Goal: Task Accomplishment & Management: Complete application form

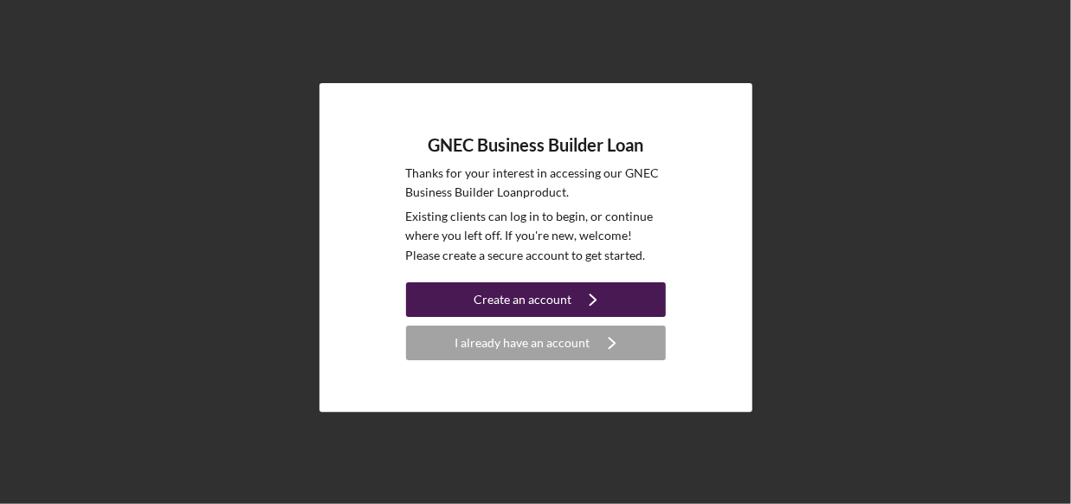
click at [521, 306] on div "Create an account" at bounding box center [523, 299] width 98 height 35
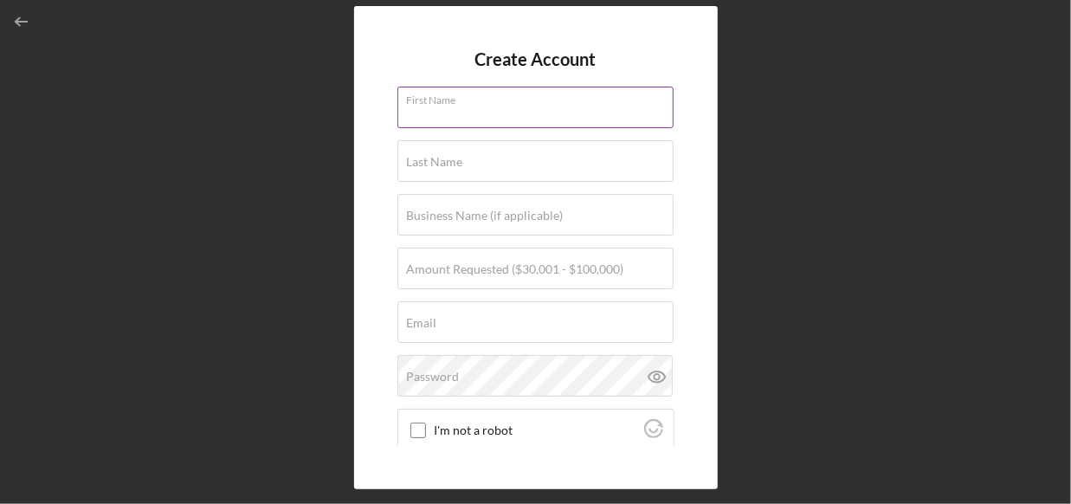
click at [501, 102] on div "First Name" at bounding box center [536, 108] width 277 height 43
type input "Kailey"
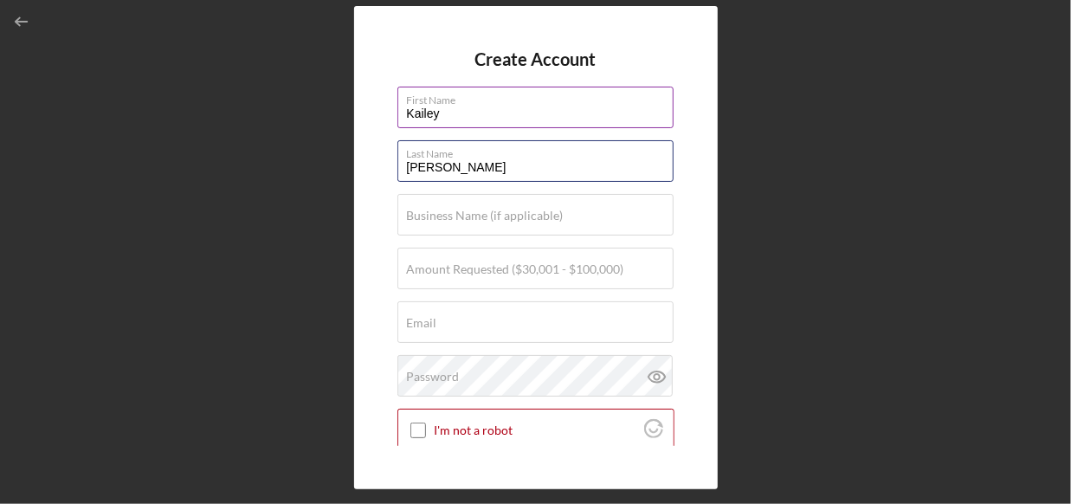
type input "[PERSON_NAME]"
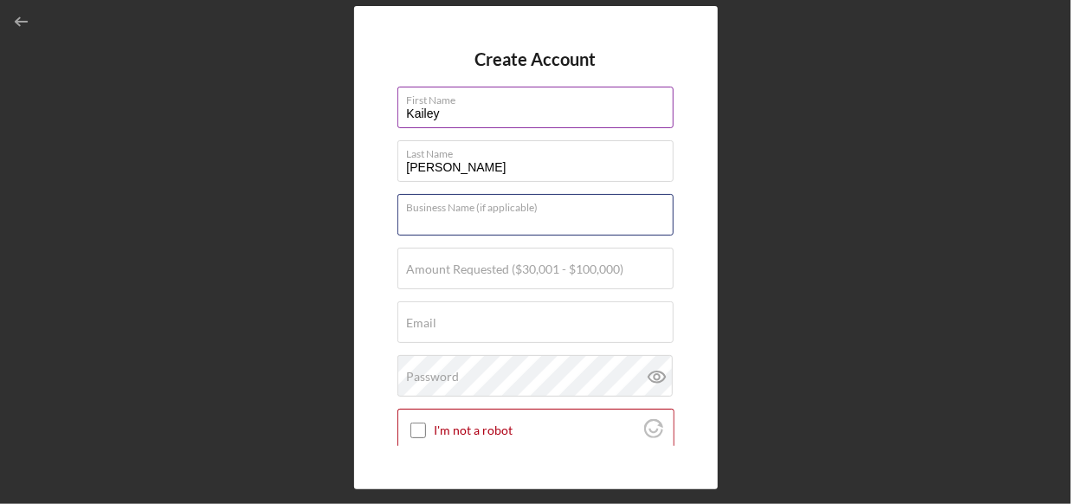
type input "B"
type input "Maunties [PERSON_NAME] Street Market LLC"
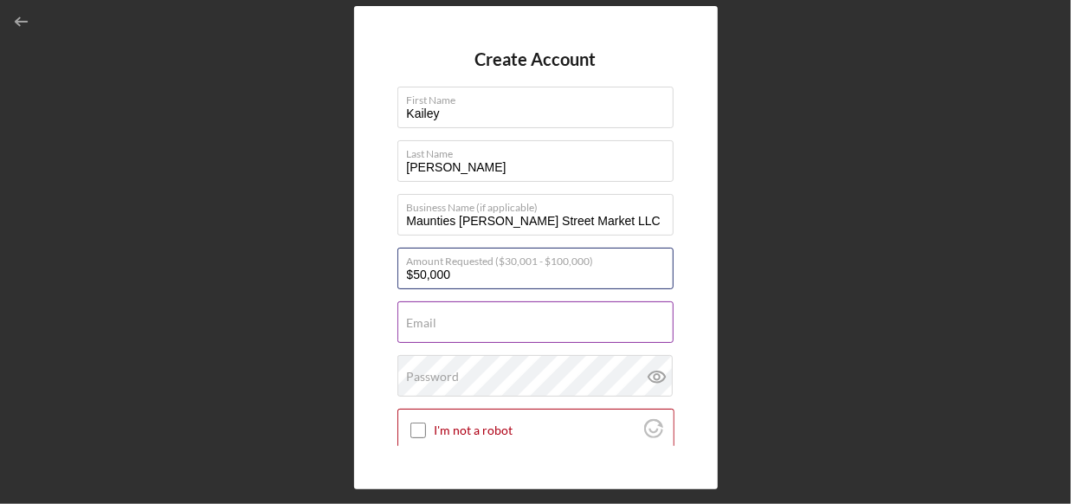
type input "$50,000"
click at [495, 307] on input "Email" at bounding box center [536, 322] width 276 height 42
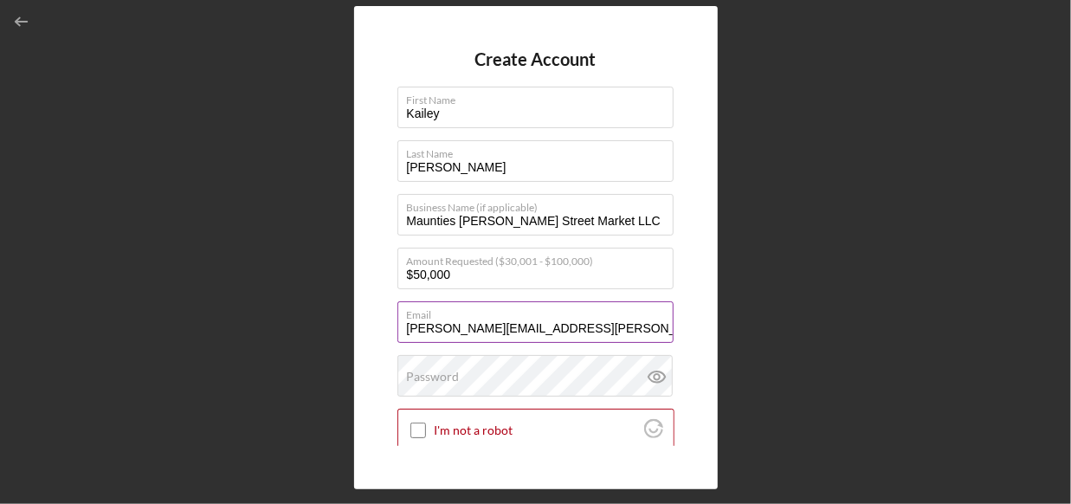
type input "[PERSON_NAME][EMAIL_ADDRESS][PERSON_NAME][DOMAIN_NAME]"
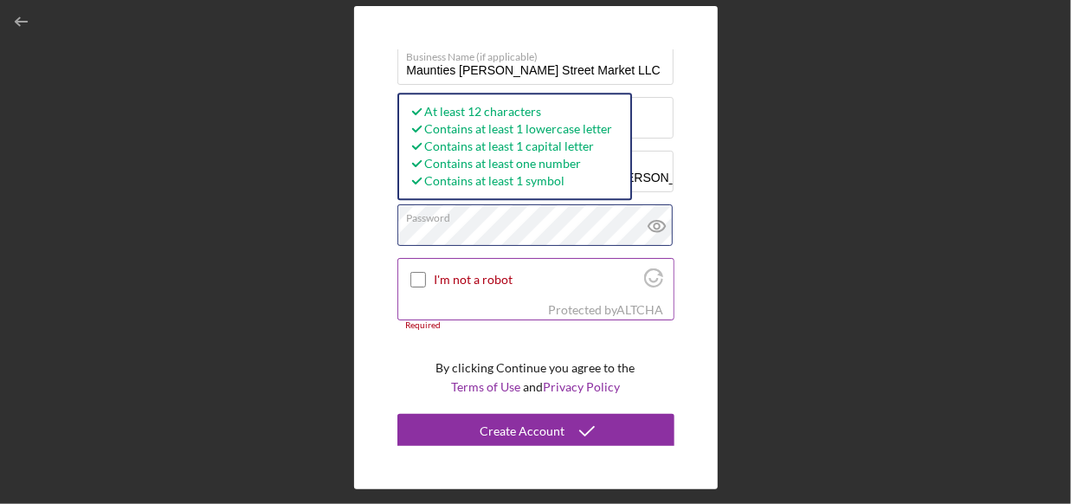
scroll to position [152, 0]
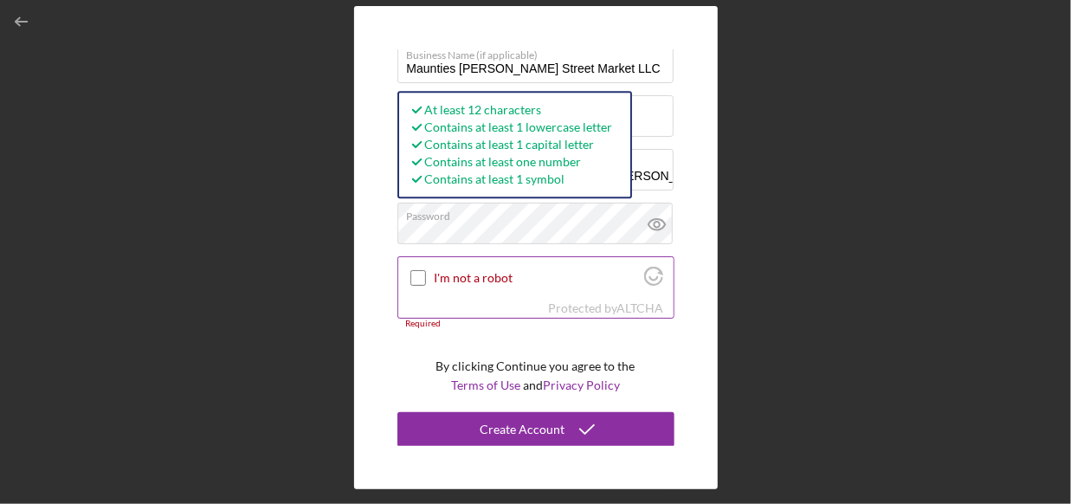
click at [417, 275] on input "I'm not a robot" at bounding box center [419, 278] width 16 height 16
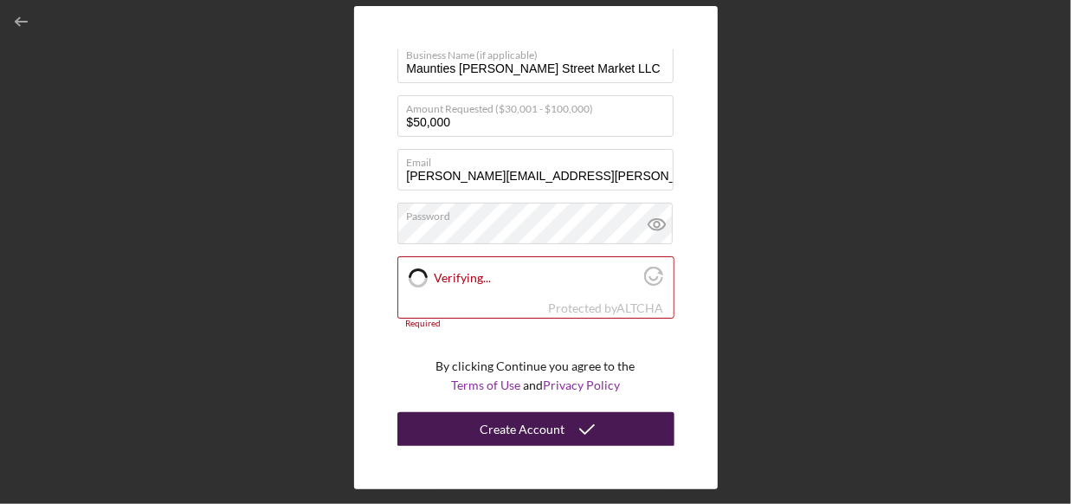
checkbox input "true"
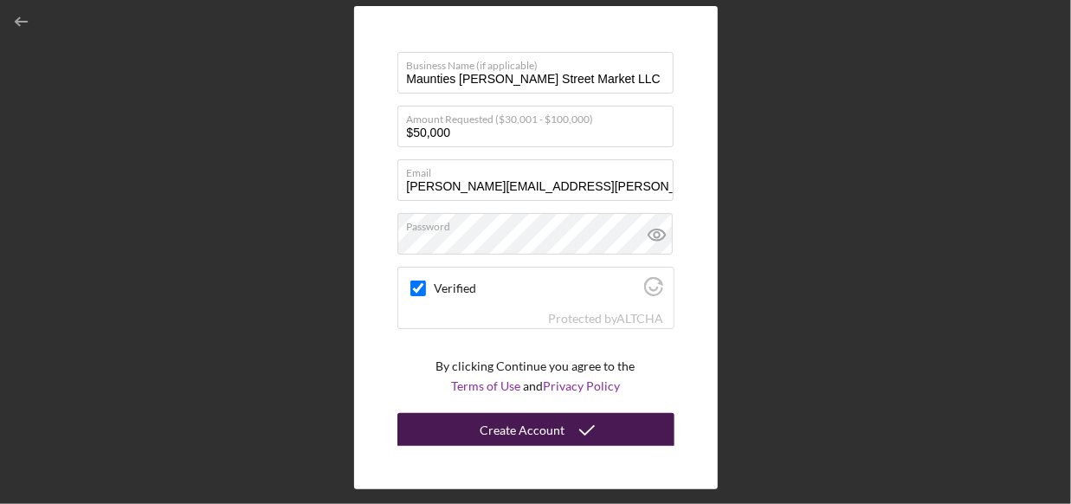
click at [598, 434] on icon "submit" at bounding box center [587, 430] width 43 height 43
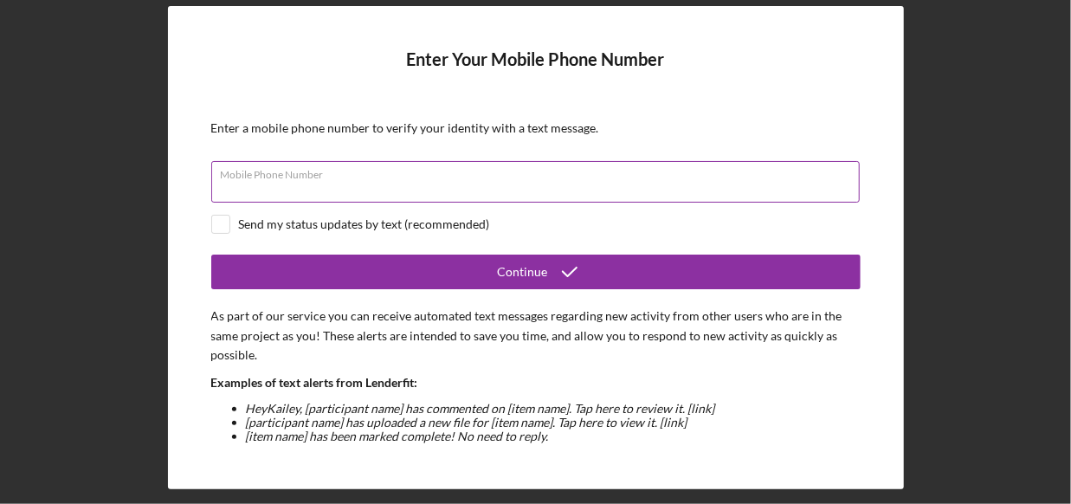
click at [365, 179] on input "Mobile Phone Number" at bounding box center [535, 182] width 649 height 42
type input "[PHONE_NUMBER]"
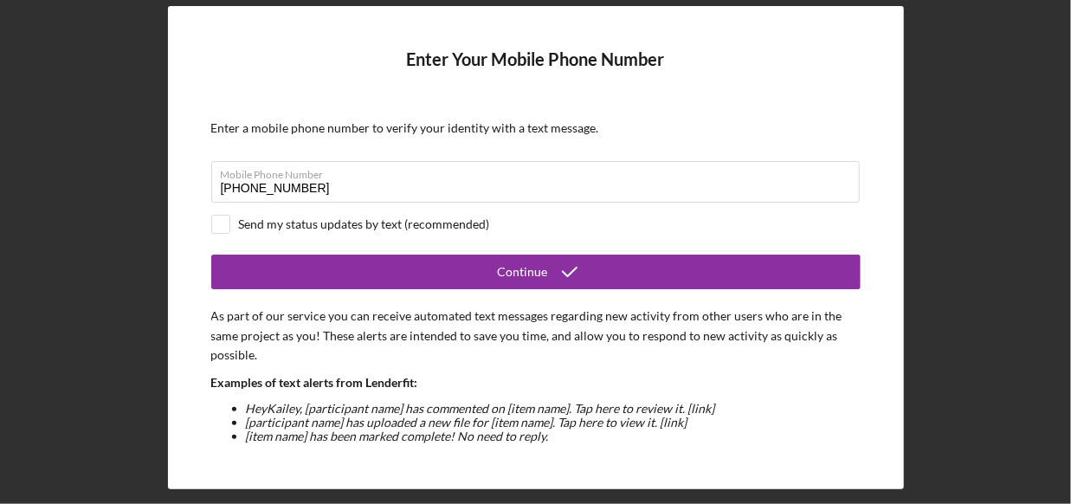
click at [236, 230] on div "Send my status updates by text (recommended)" at bounding box center [536, 224] width 650 height 19
checkbox input "true"
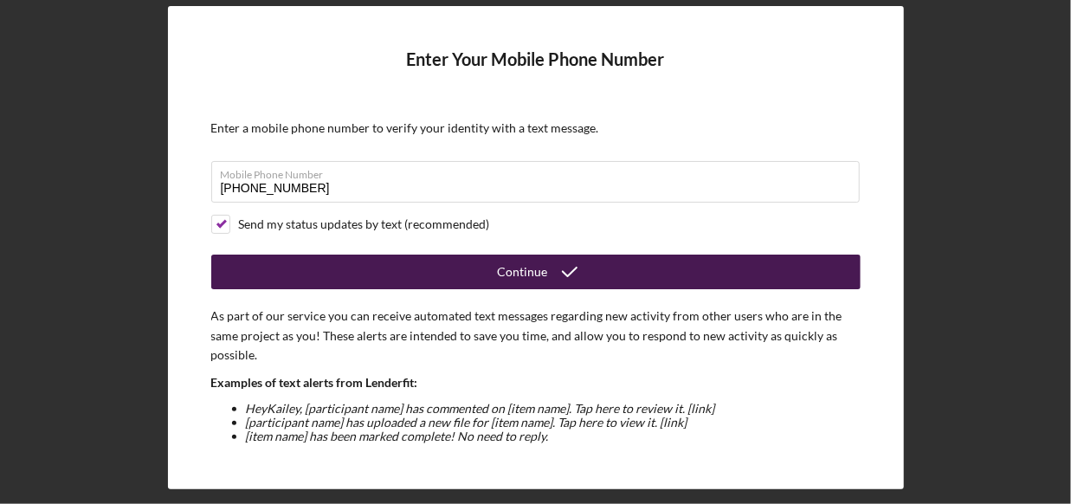
click at [433, 271] on button "Continue" at bounding box center [536, 272] width 650 height 35
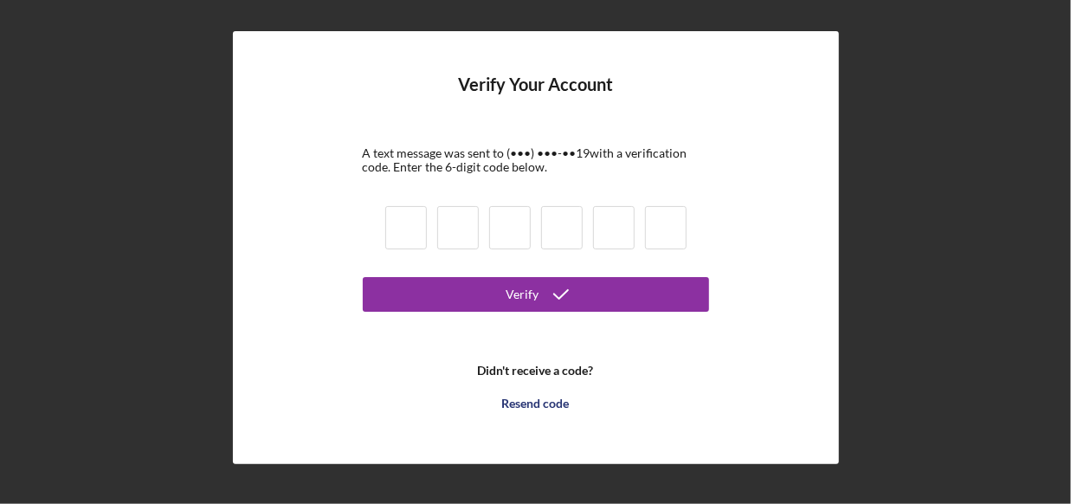
drag, startPoint x: 424, startPoint y: 218, endPoint x: 470, endPoint y: 241, distance: 51.1
click at [424, 218] on input at bounding box center [406, 227] width 42 height 43
type input "5"
type input "3"
type input "4"
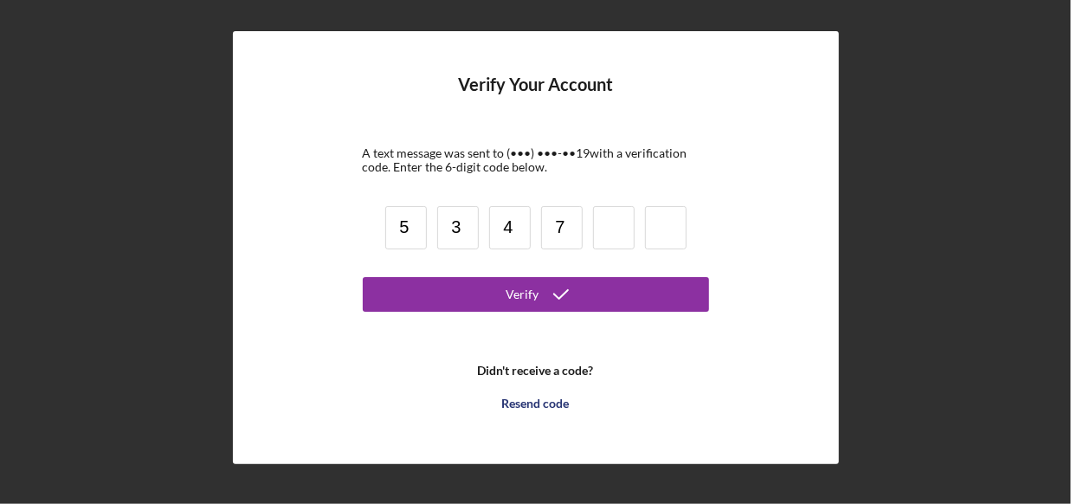
type input "7"
type input "9"
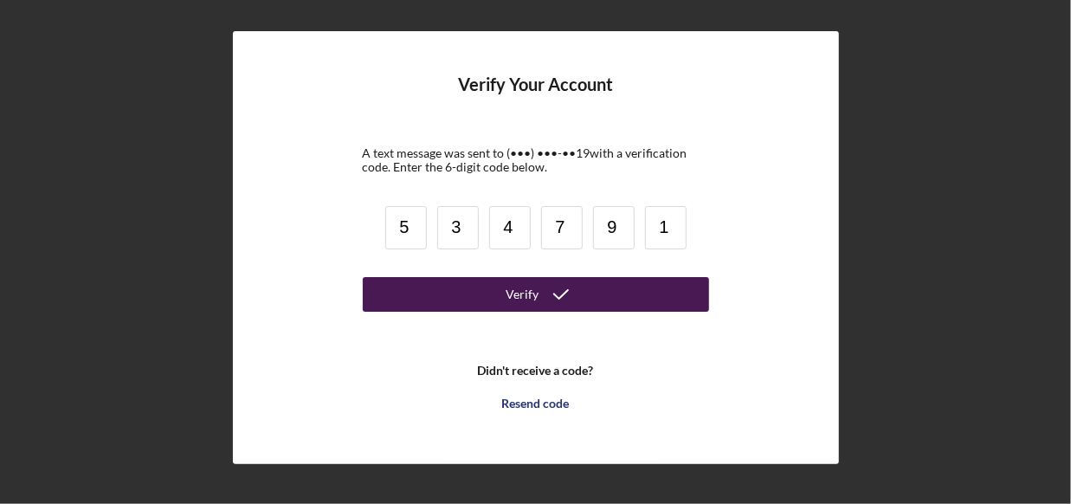
type input "1"
click at [624, 303] on button "Verify" at bounding box center [536, 294] width 346 height 35
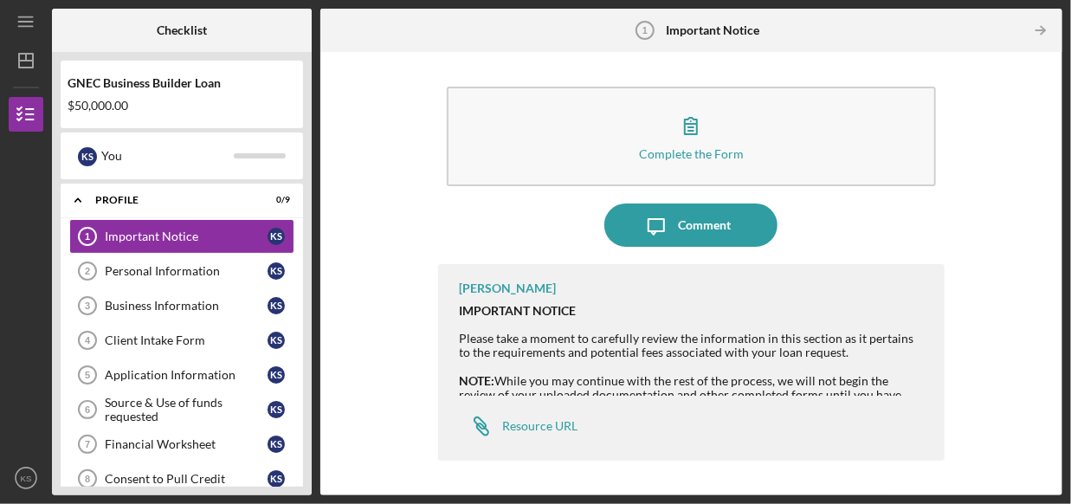
click at [778, 357] on div "IMPORTANT NOTICE Please take a moment to carefully review the information in th…" at bounding box center [694, 331] width 469 height 55
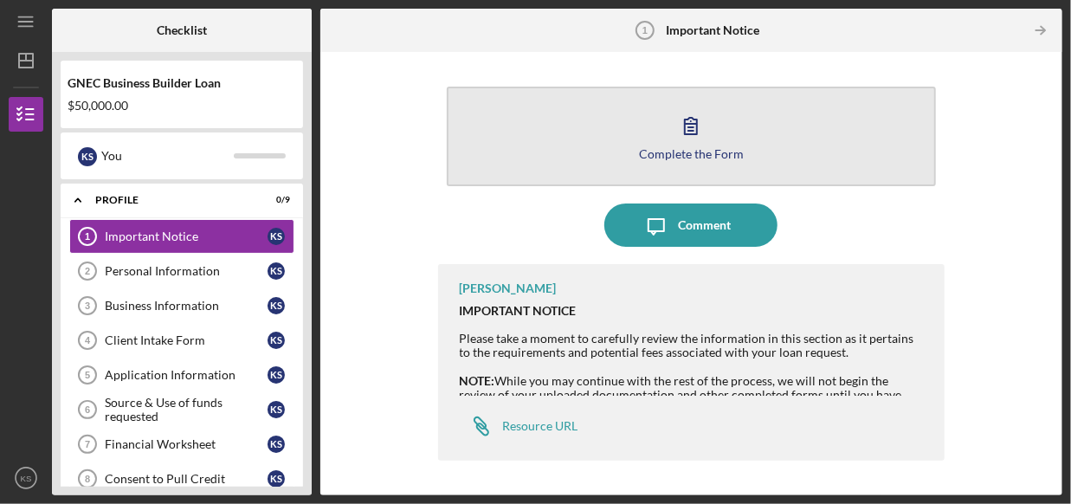
click at [703, 151] on div "Complete the Form" at bounding box center [691, 153] width 105 height 13
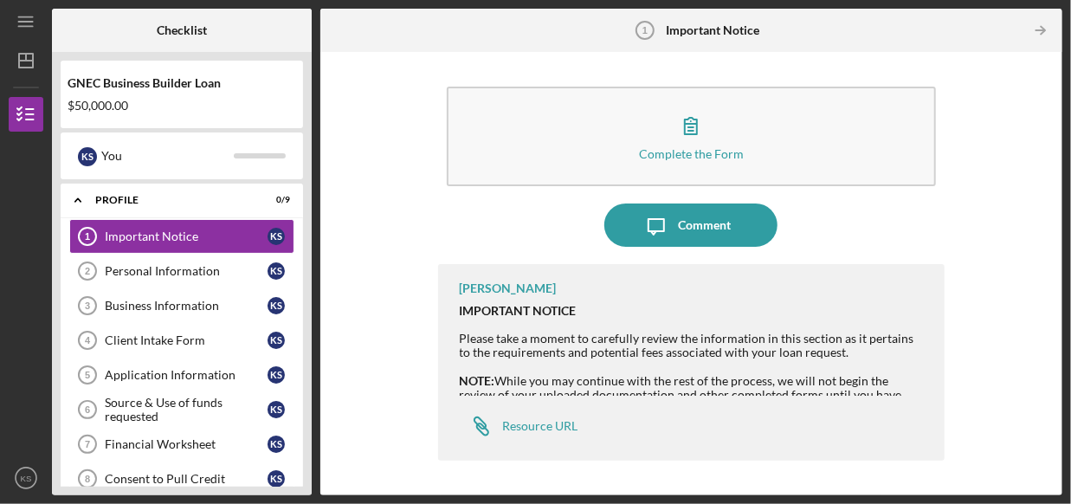
click at [141, 105] on div "$50,000.00" at bounding box center [182, 106] width 229 height 14
click at [187, 274] on div "Personal Information" at bounding box center [186, 271] width 163 height 14
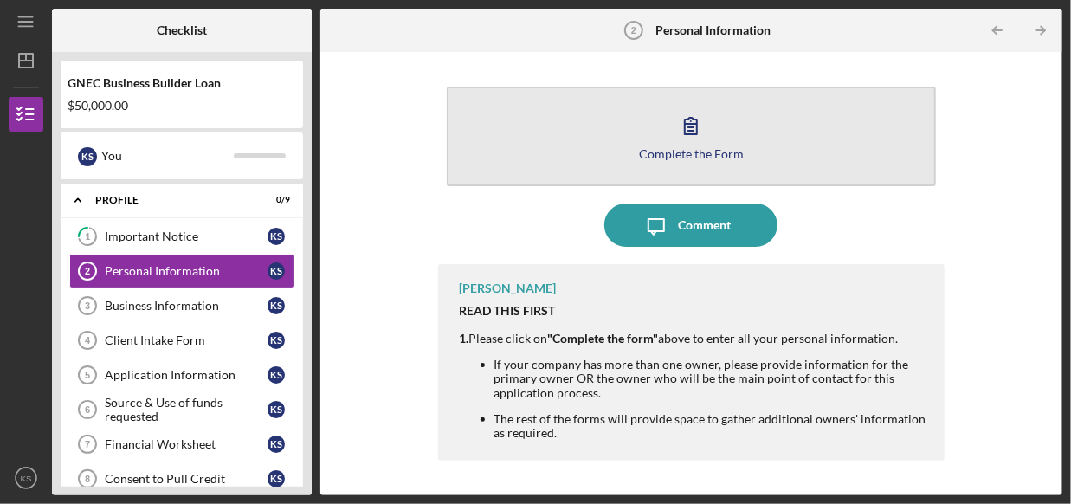
click at [734, 139] on button "Complete the Form Form" at bounding box center [692, 137] width 490 height 100
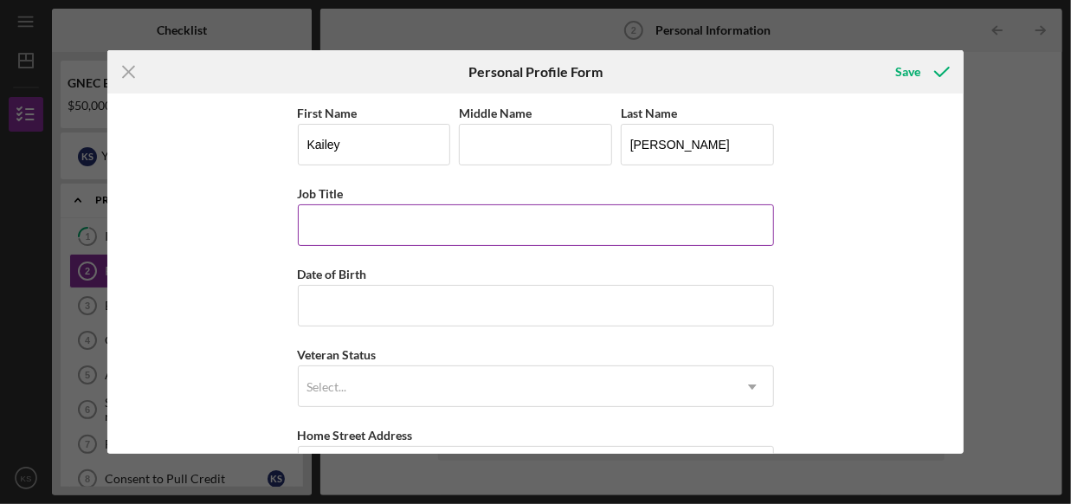
click at [415, 225] on input "Job Title" at bounding box center [536, 225] width 476 height 42
type input "Member"
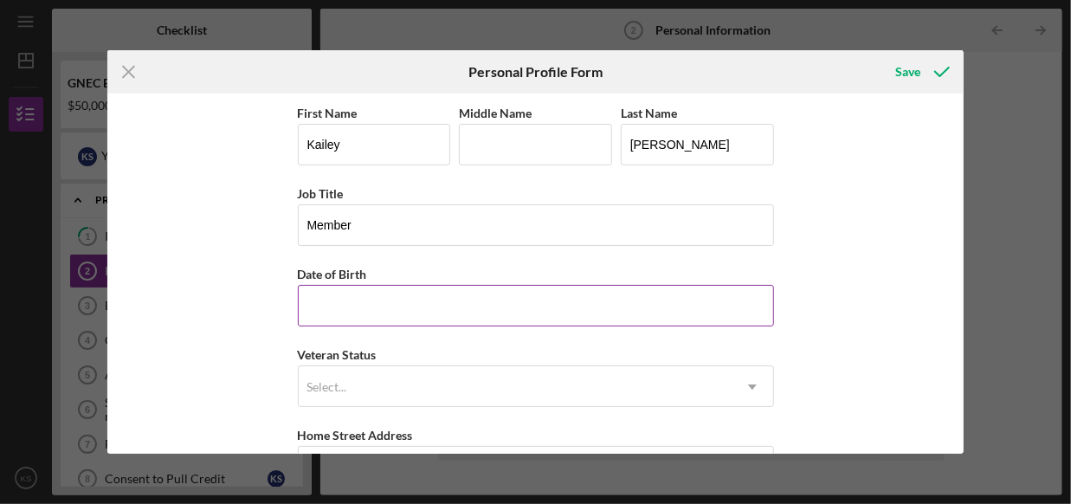
click at [436, 287] on input "Date of Birth" at bounding box center [536, 306] width 476 height 42
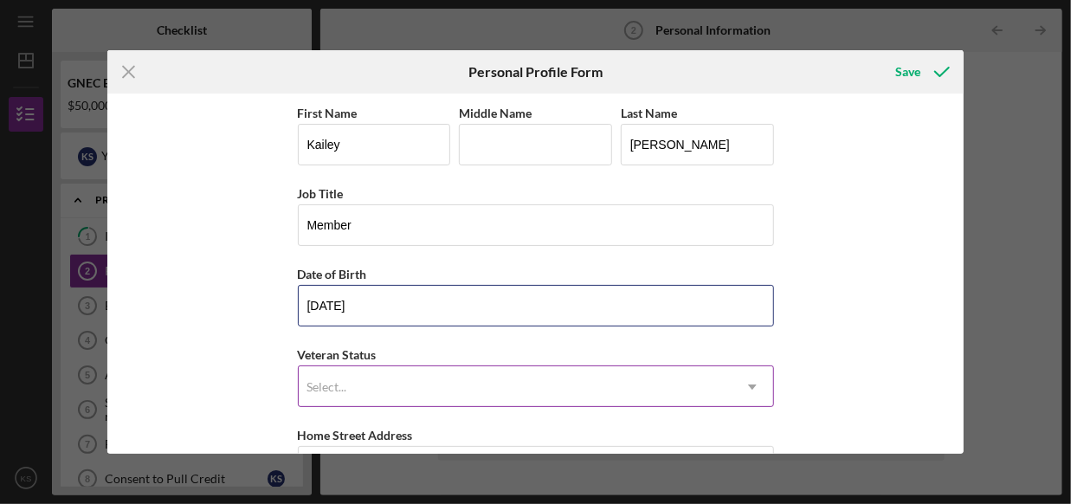
type input "[DATE]"
click at [546, 391] on div "Select..." at bounding box center [515, 387] width 433 height 40
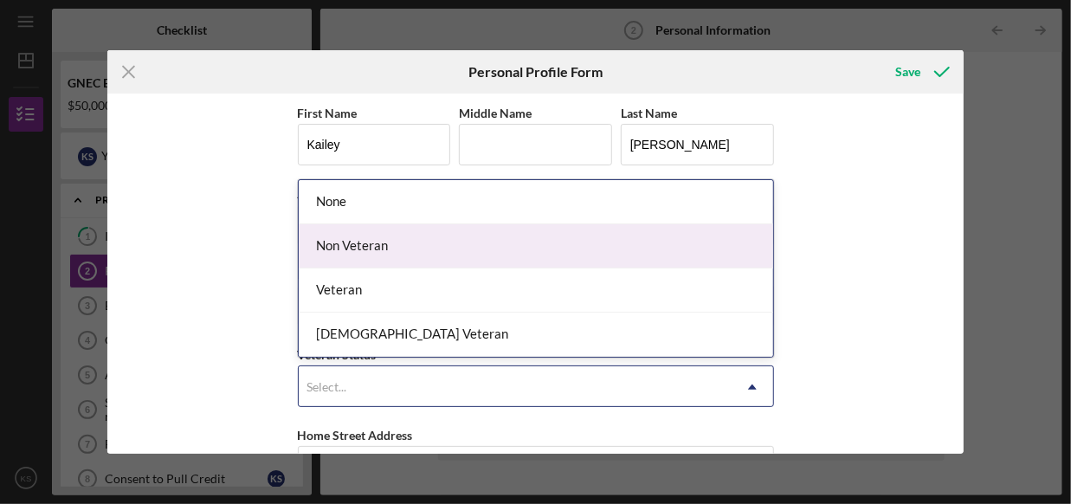
click at [489, 252] on div "Non Veteran" at bounding box center [536, 246] width 475 height 44
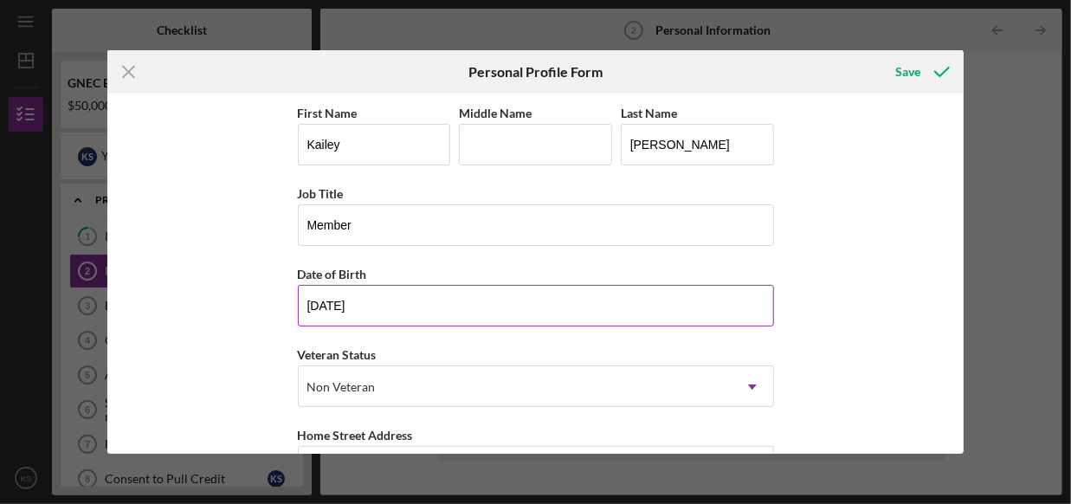
scroll to position [298, 0]
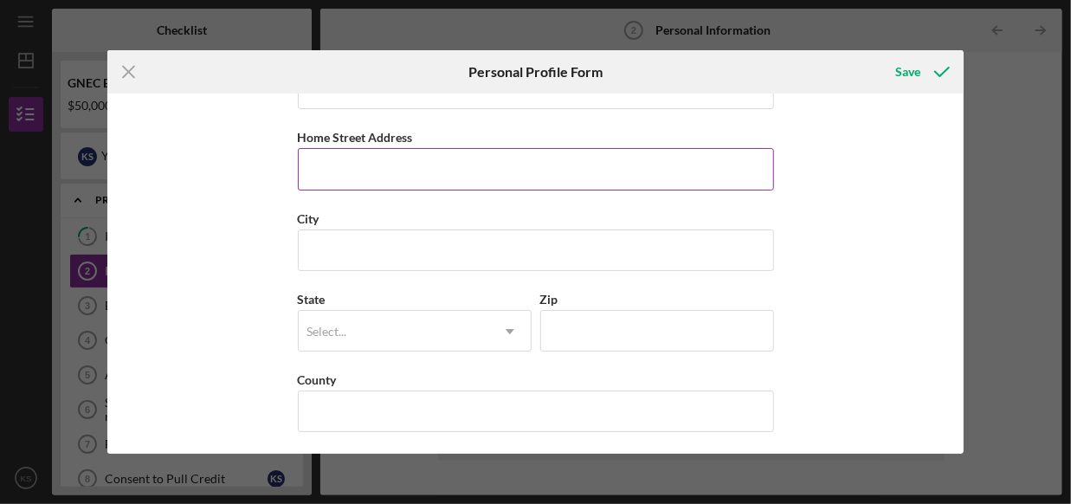
click at [392, 158] on input "Home Street Address" at bounding box center [536, 169] width 476 height 42
type input "[STREET_ADDRESS]"
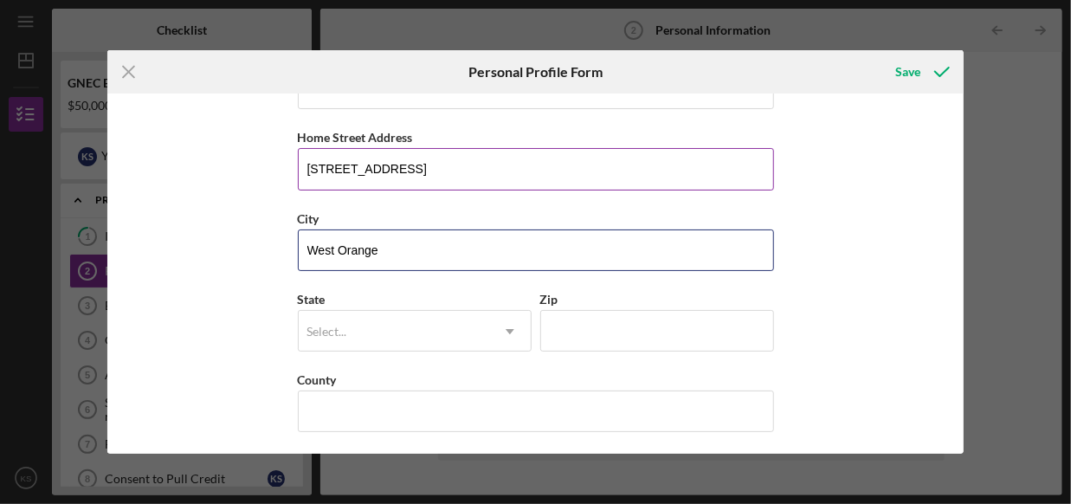
type input "West Orange"
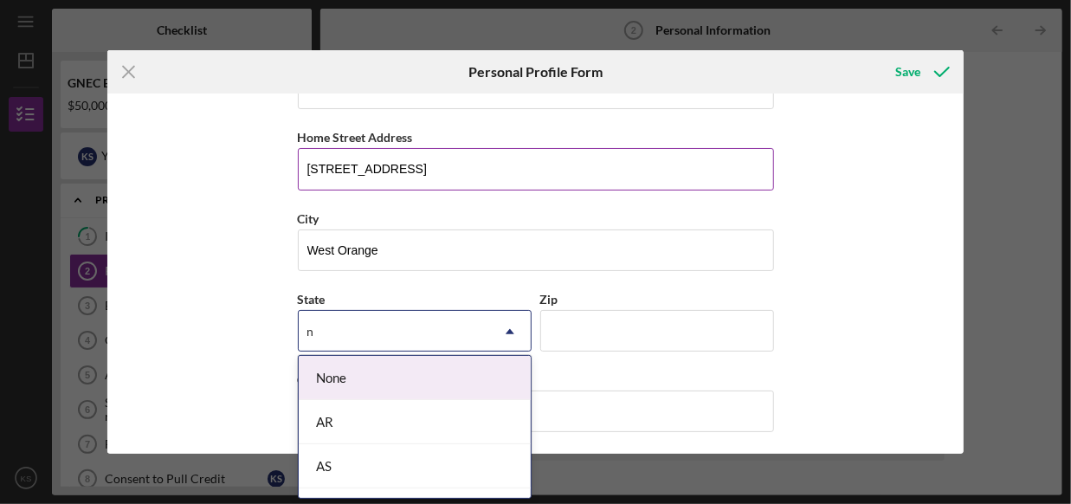
type input "nj"
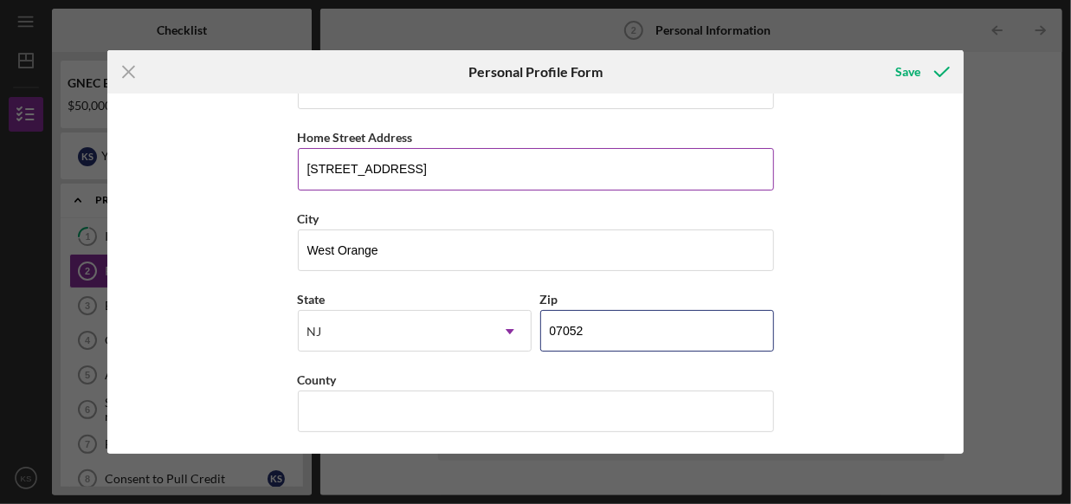
type input "07052"
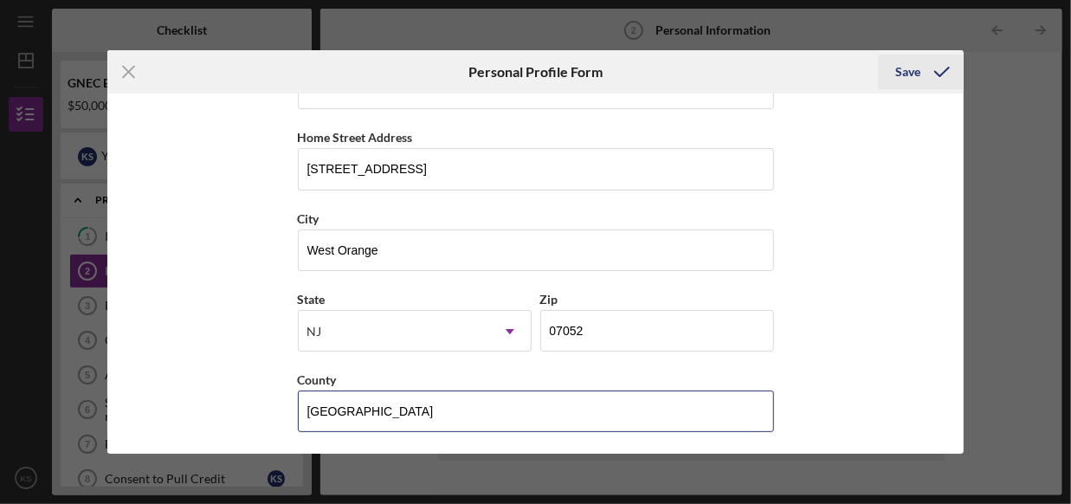
type input "[GEOGRAPHIC_DATA]"
click at [913, 75] on div "Save" at bounding box center [908, 72] width 25 height 35
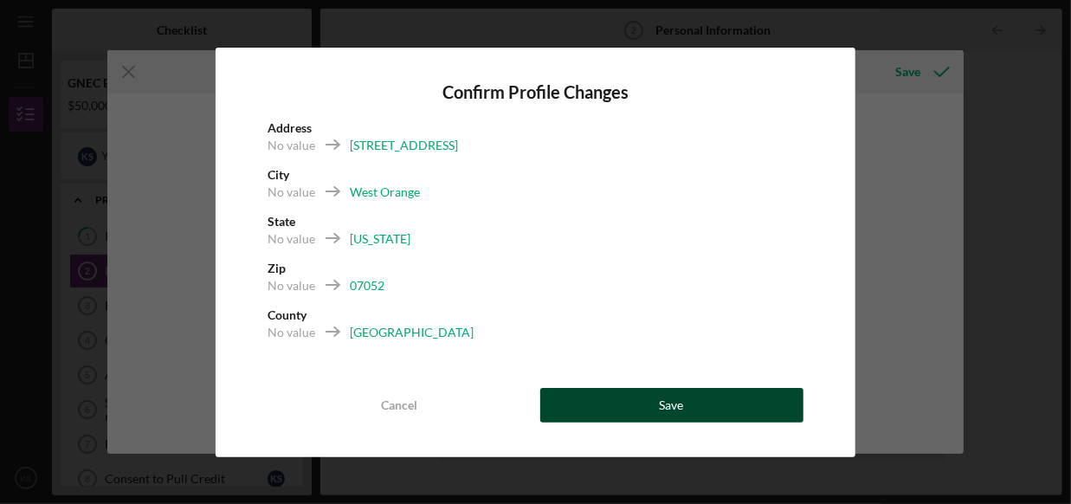
click at [704, 417] on button "Save" at bounding box center [671, 405] width 263 height 35
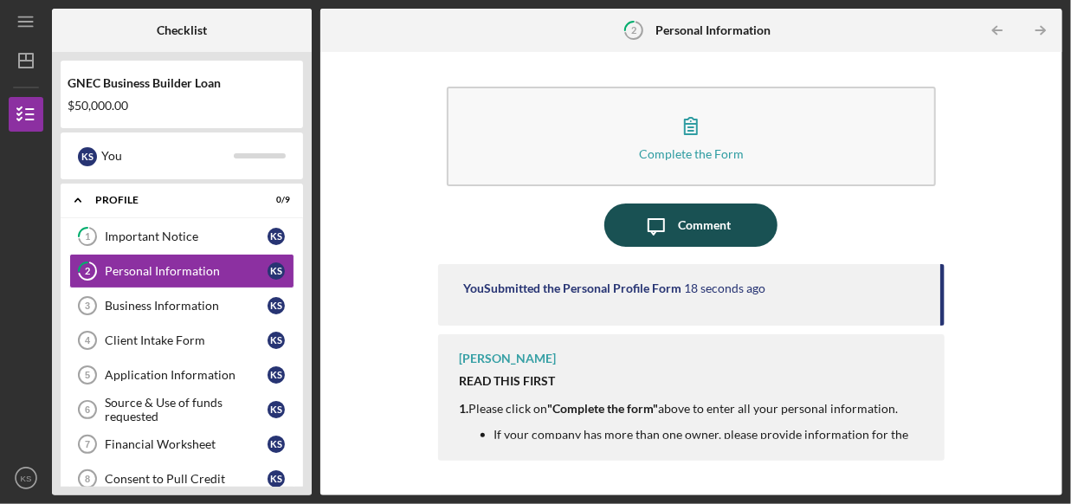
click at [739, 227] on button "Icon/Message Comment" at bounding box center [691, 225] width 173 height 43
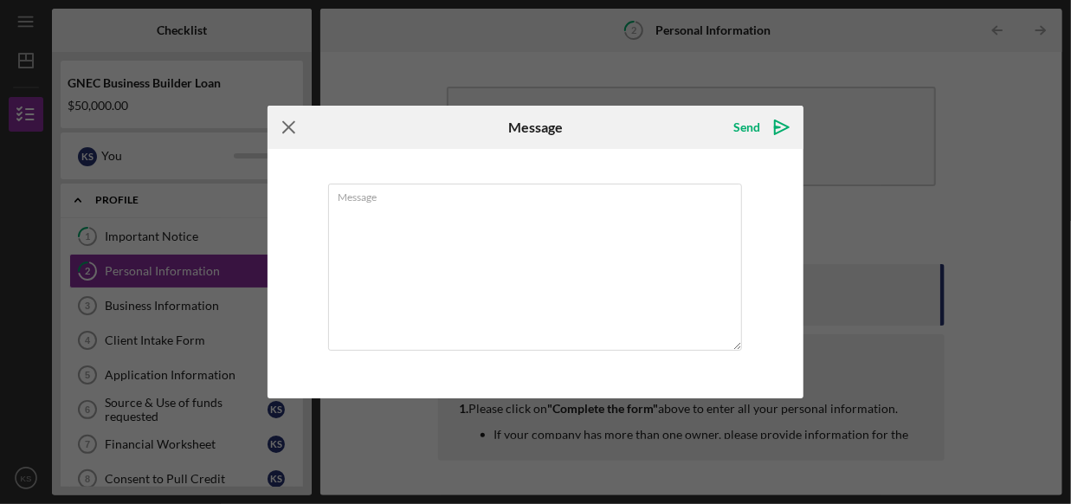
click at [287, 124] on icon "Icon/Menu Close" at bounding box center [289, 127] width 43 height 43
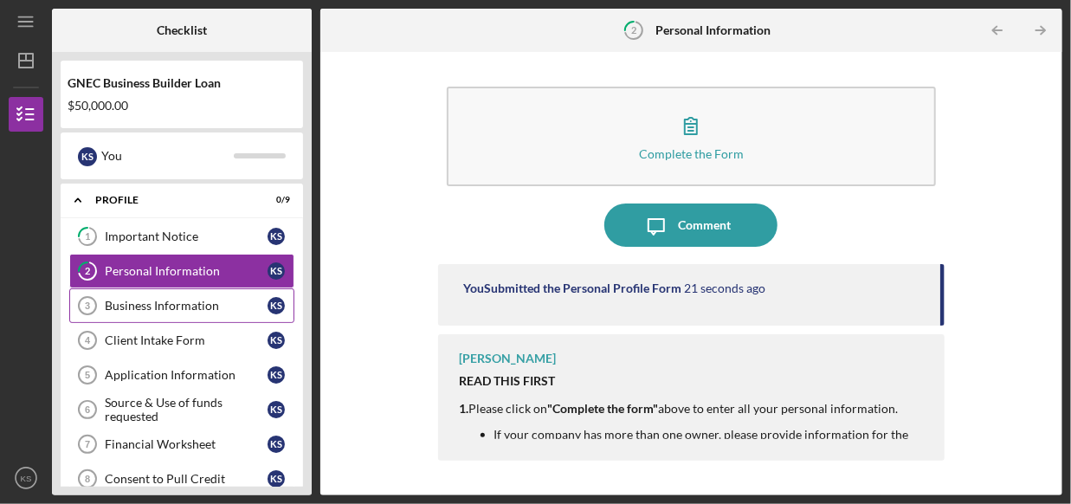
click at [171, 309] on div "Business Information" at bounding box center [186, 306] width 163 height 14
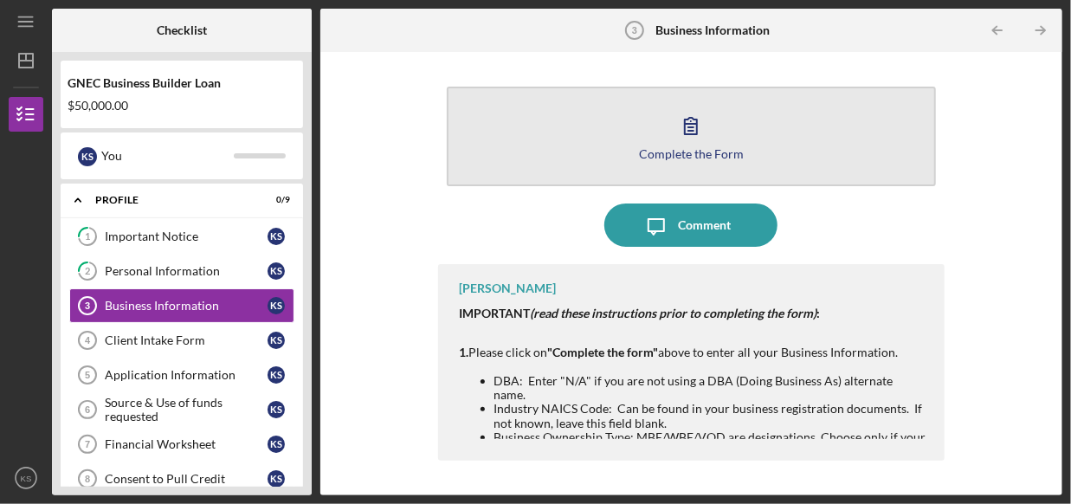
click at [741, 151] on button "Complete the Form Form" at bounding box center [692, 137] width 490 height 100
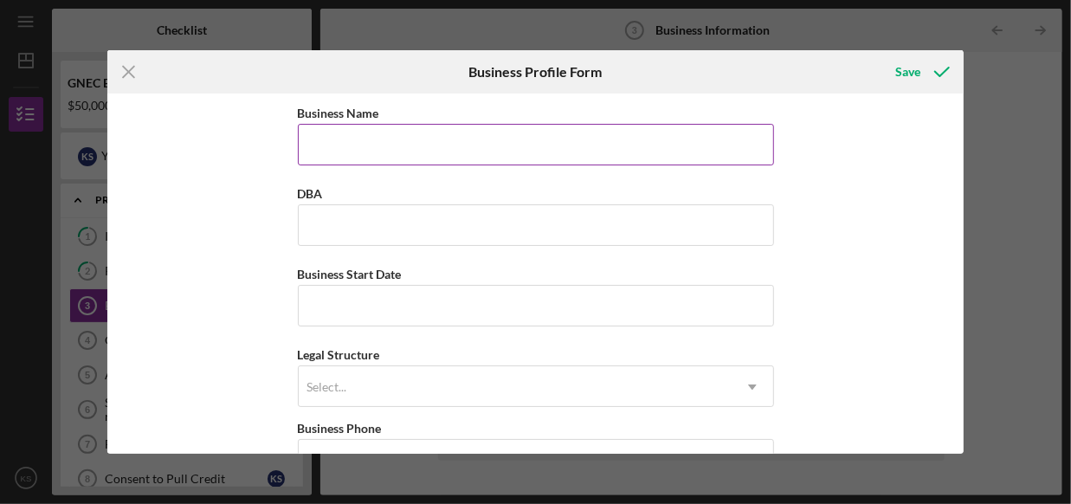
click at [562, 147] on input "Business Name" at bounding box center [536, 145] width 476 height 42
type input "Maunties [PERSON_NAME] Street Market LLC"
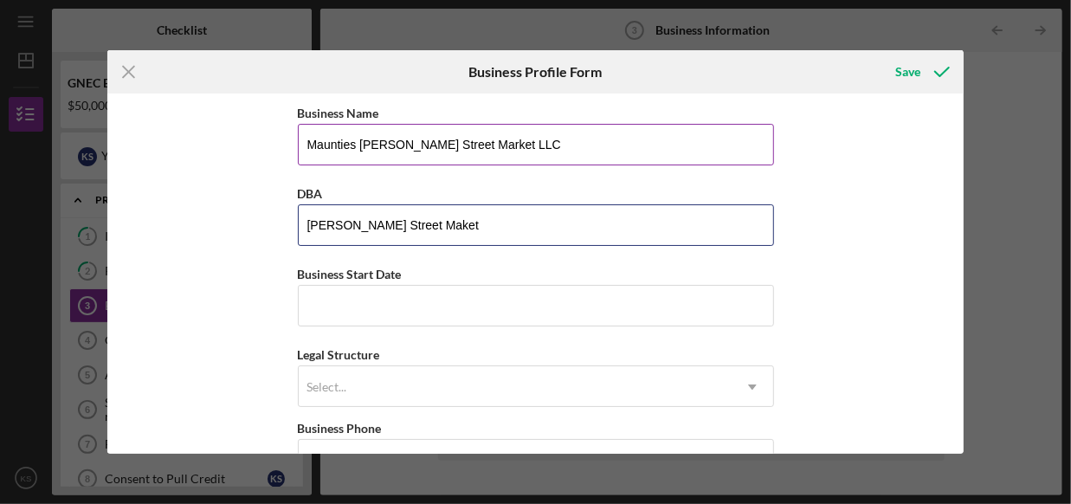
type input "[PERSON_NAME] Street Maket"
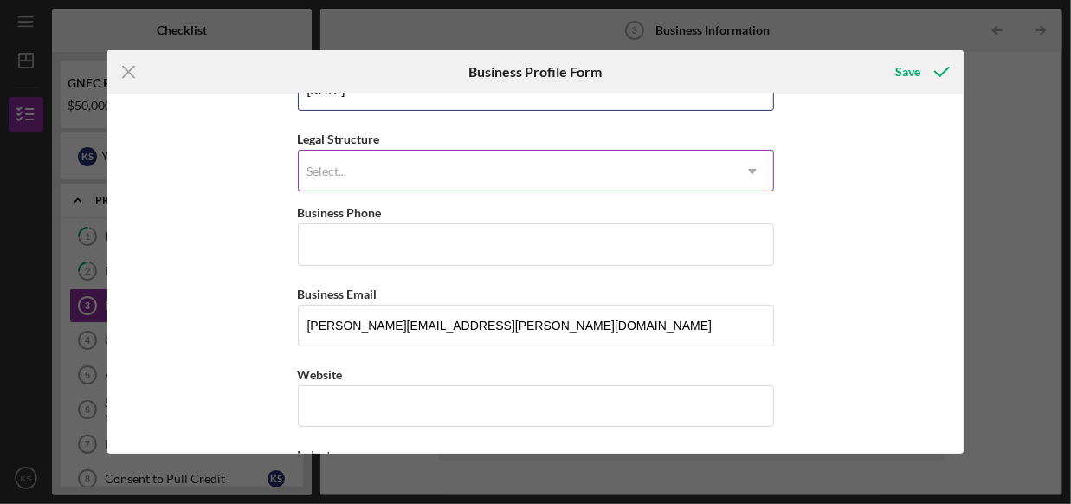
scroll to position [173, 0]
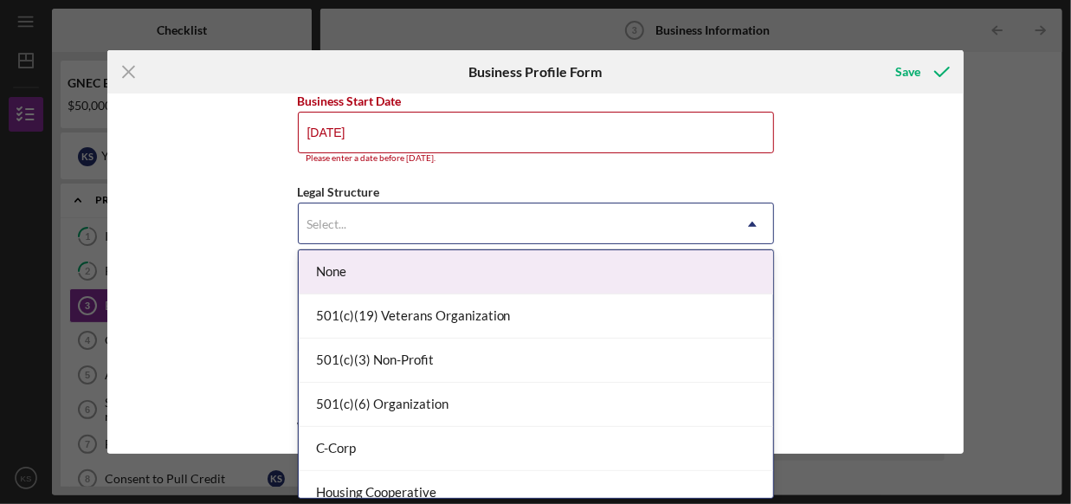
click at [470, 214] on div "Select..." at bounding box center [515, 224] width 433 height 40
click at [336, 134] on input "[DATE]" at bounding box center [536, 133] width 476 height 42
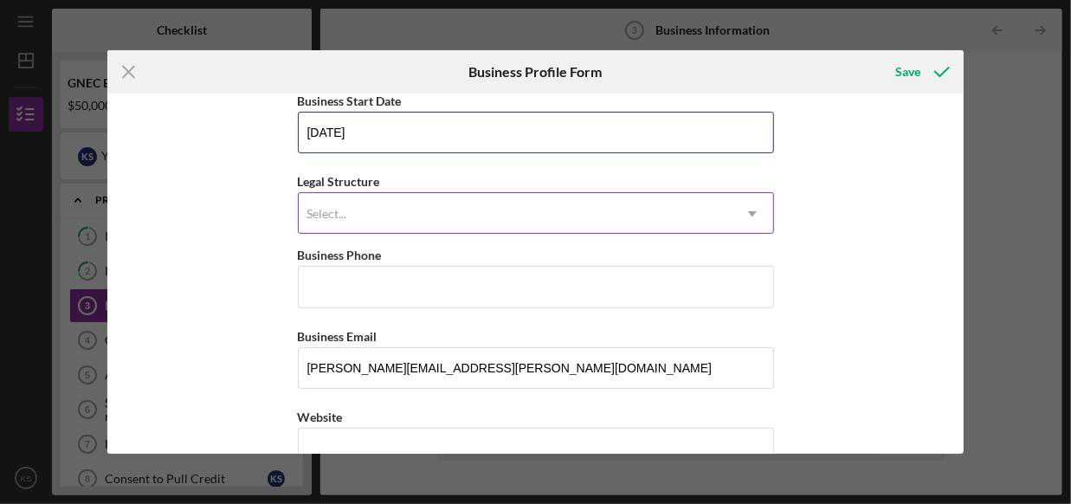
type input "[DATE]"
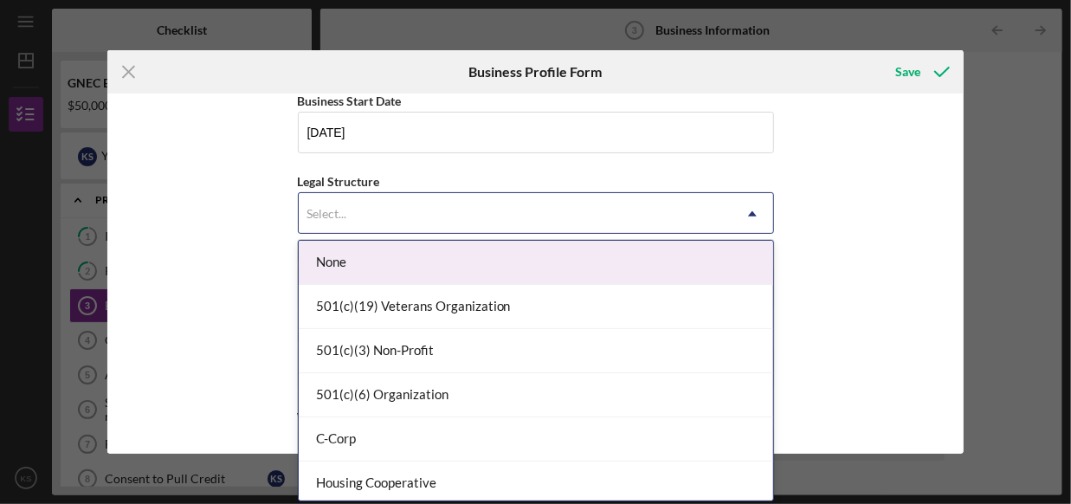
click at [465, 217] on div "Select..." at bounding box center [515, 214] width 433 height 40
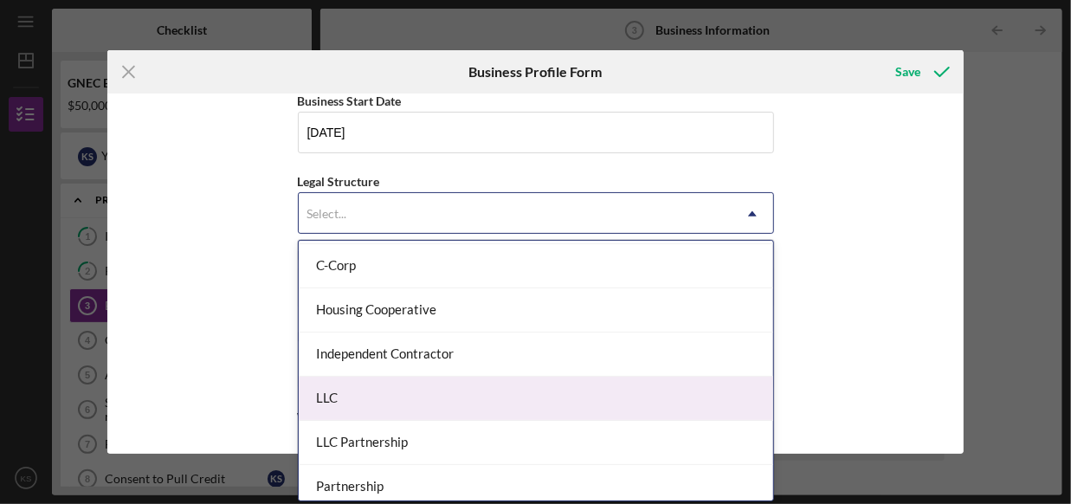
click at [458, 394] on div "LLC" at bounding box center [536, 399] width 475 height 44
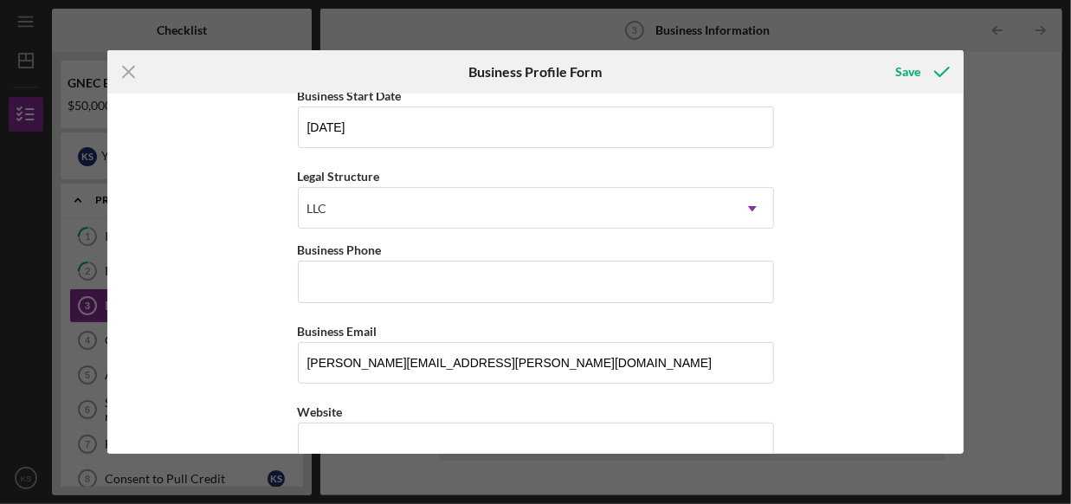
scroll to position [87, 0]
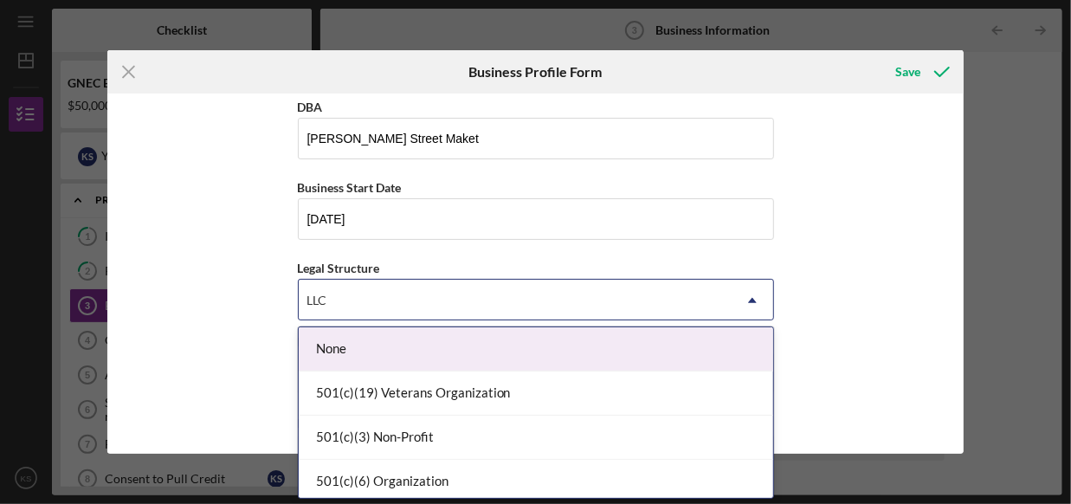
click at [742, 304] on icon "Icon/Dropdown Arrow" at bounding box center [753, 301] width 42 height 42
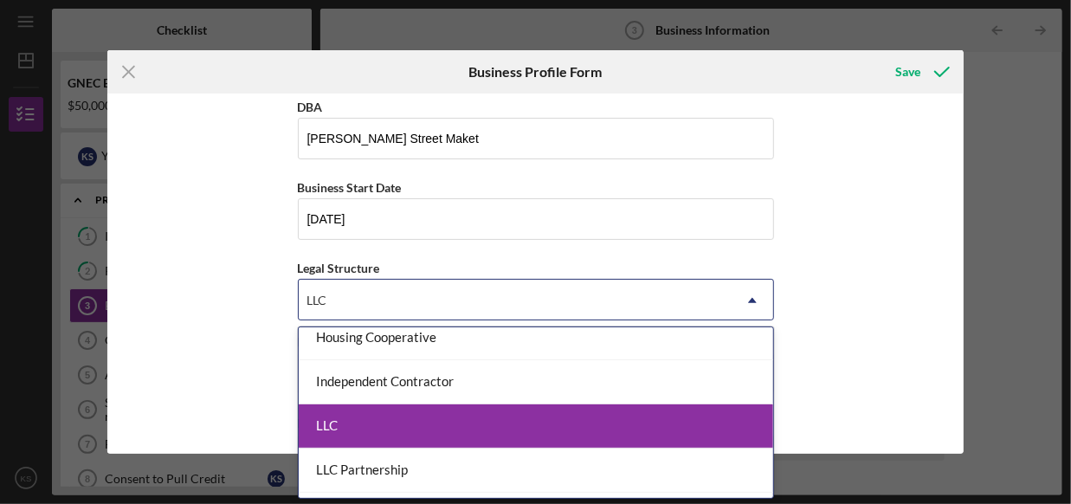
scroll to position [260, 0]
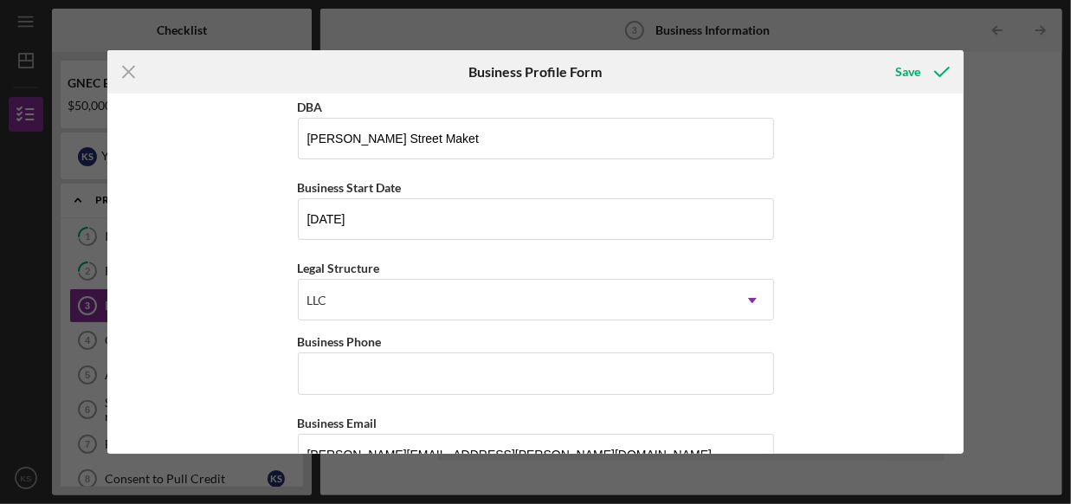
click at [920, 261] on div "Business Name Maunties [PERSON_NAME] Street Market LLC [GEOGRAPHIC_DATA][PERSON…" at bounding box center [535, 274] width 857 height 360
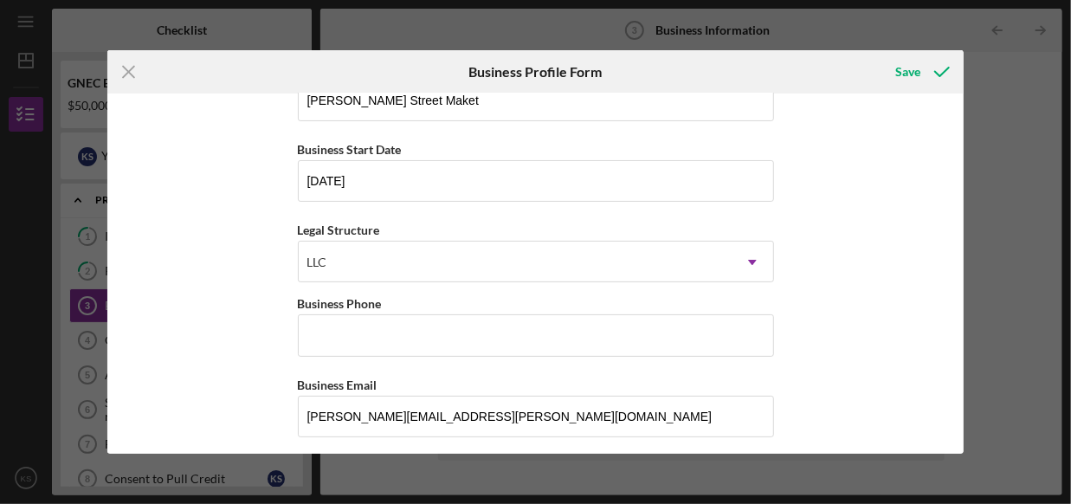
scroll to position [173, 0]
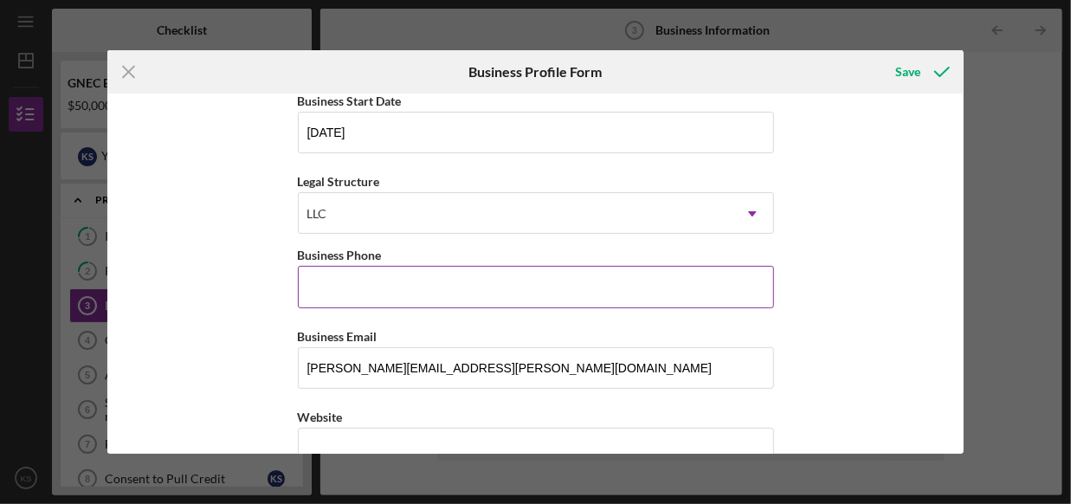
click at [571, 292] on input "Business Phone" at bounding box center [536, 287] width 476 height 42
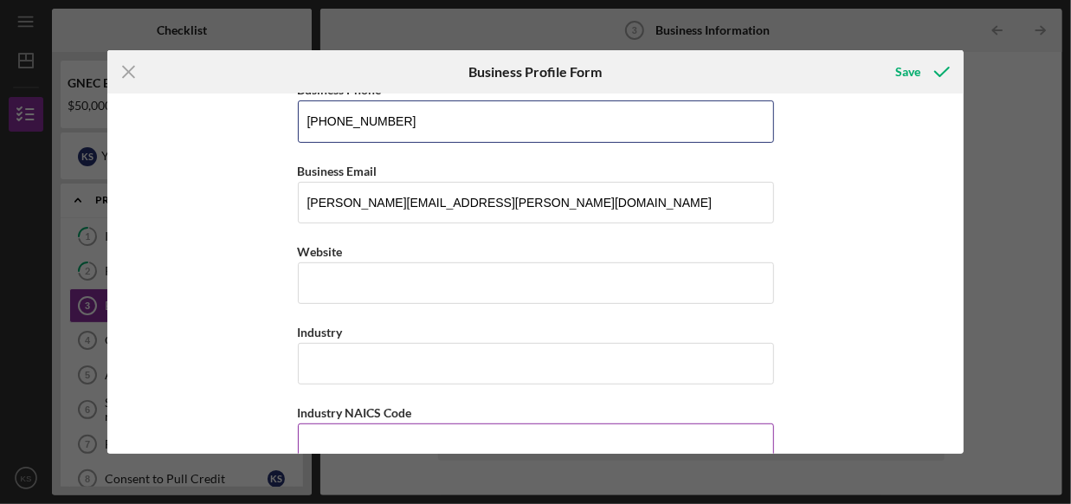
scroll to position [433, 0]
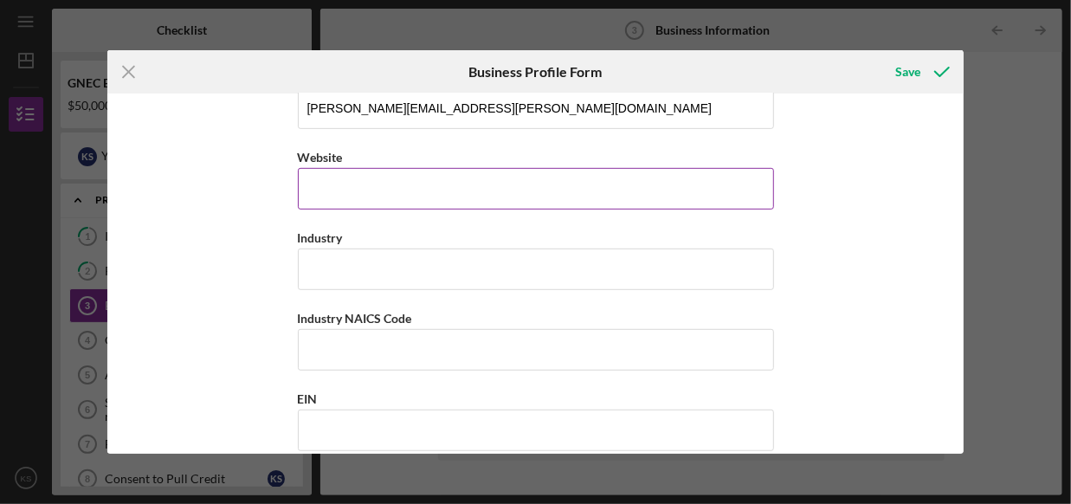
type input "[PHONE_NUMBER]"
click at [425, 185] on input "Website" at bounding box center [536, 189] width 476 height 42
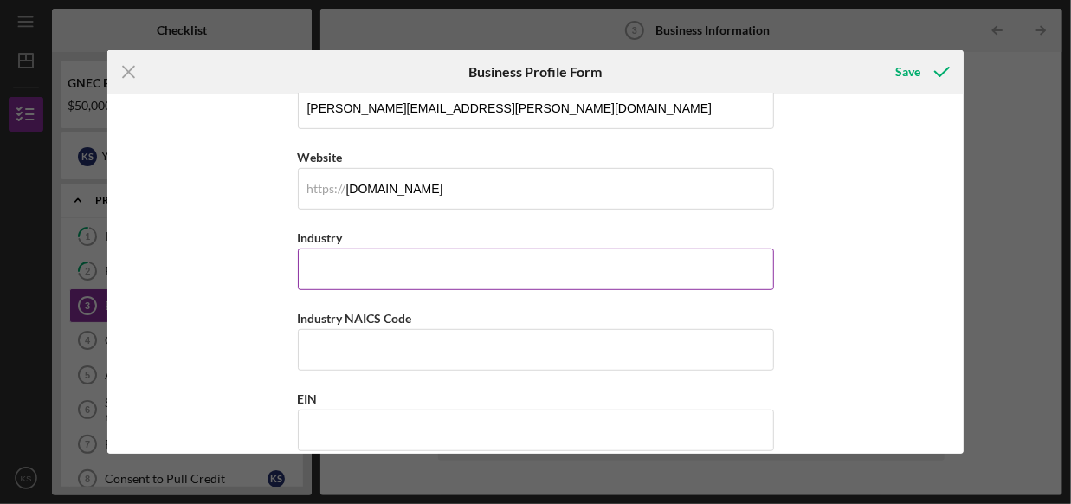
click at [378, 261] on input "Industry" at bounding box center [536, 270] width 476 height 42
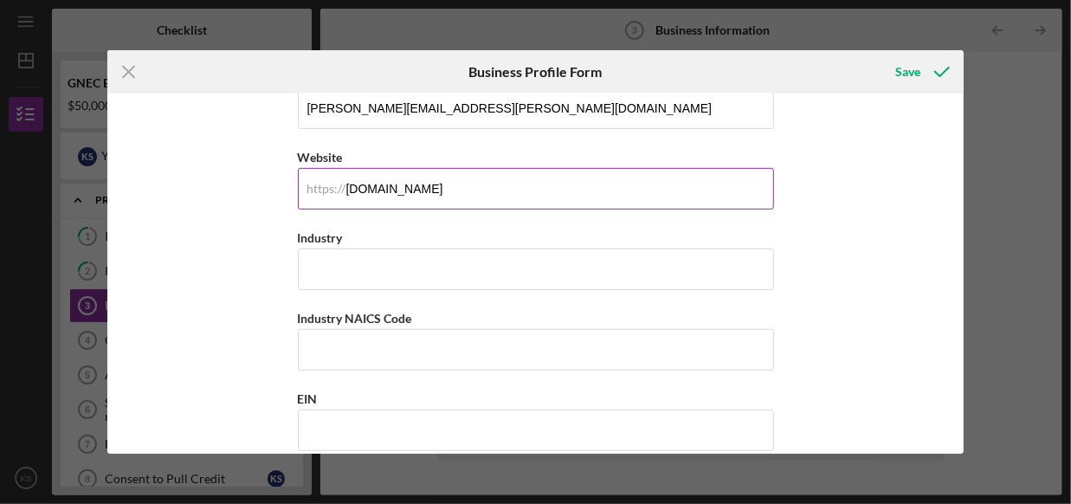
click at [427, 186] on input "[DOMAIN_NAME]" at bounding box center [536, 189] width 476 height 42
click at [346, 184] on div "https://" at bounding box center [326, 189] width 39 height 14
click at [350, 184] on input "[DOMAIN_NAME]" at bounding box center [536, 189] width 476 height 42
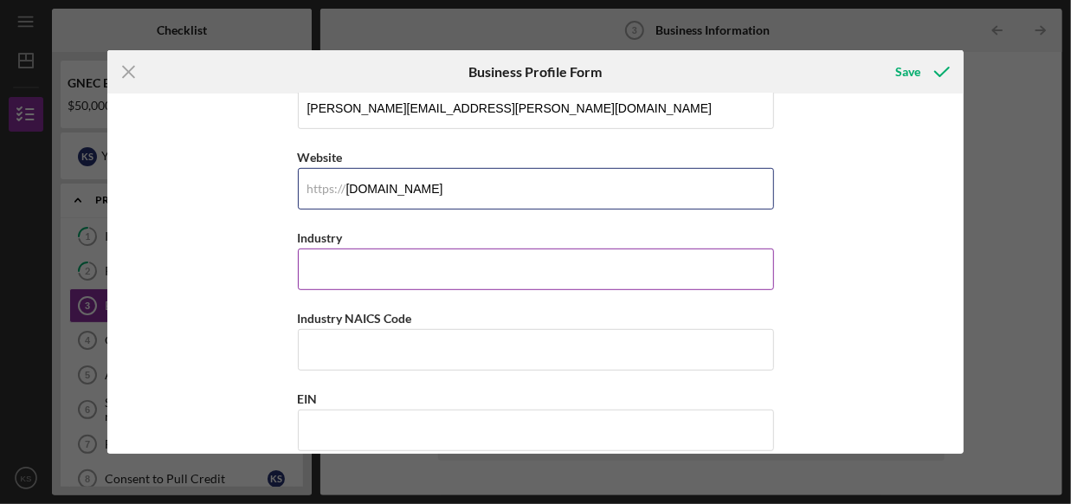
type input "[DOMAIN_NAME]"
click at [498, 269] on input "Industry" at bounding box center [536, 270] width 476 height 42
type input "R"
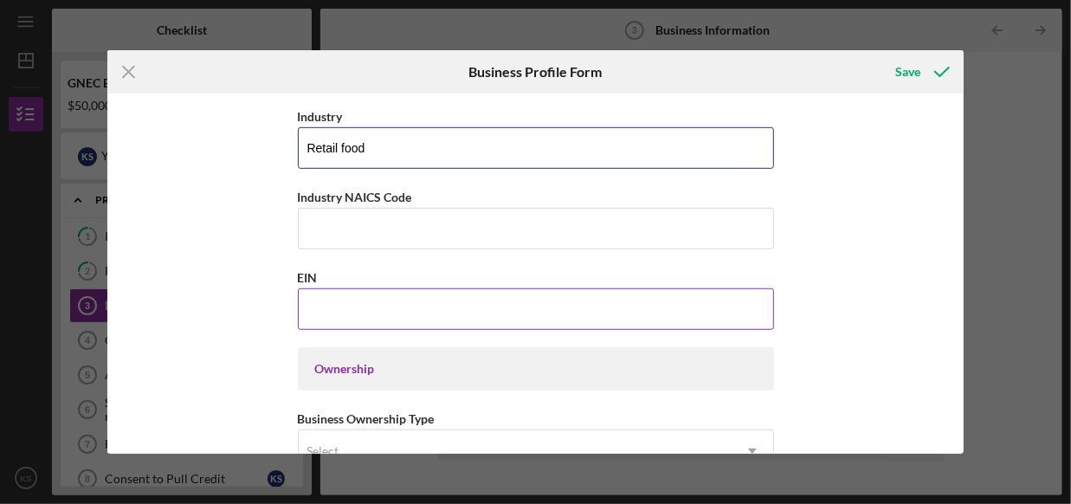
scroll to position [606, 0]
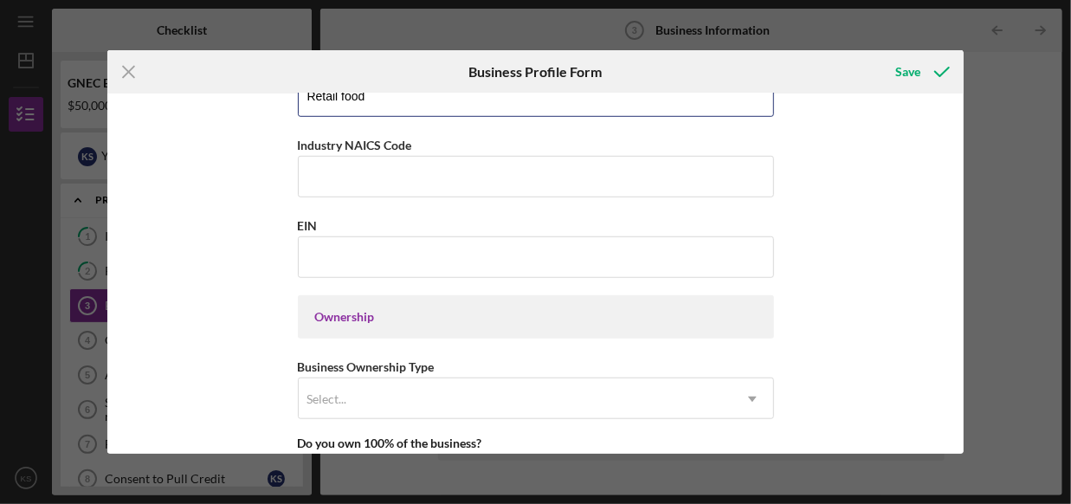
type input "Retail food"
click at [545, 311] on div "Ownership" at bounding box center [536, 317] width 442 height 14
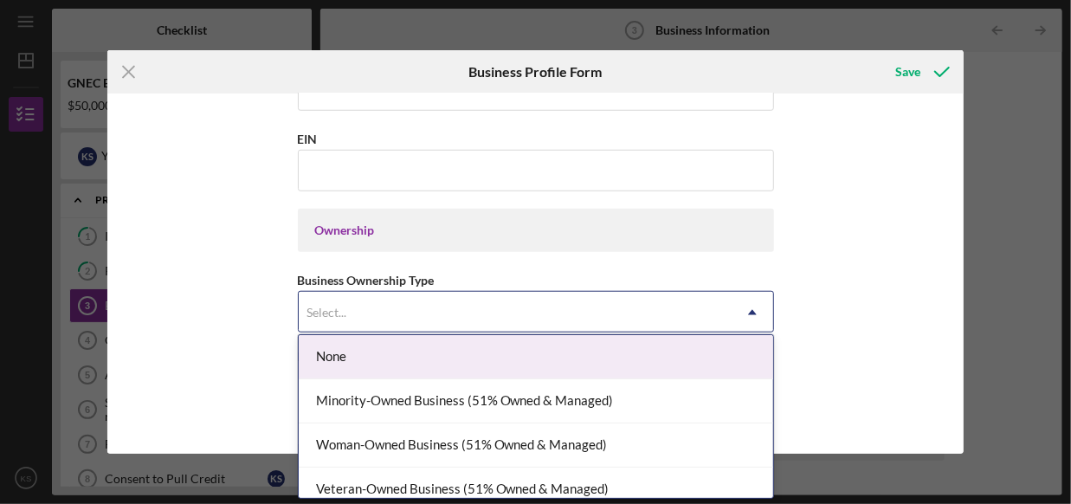
click at [517, 307] on div "Select..." at bounding box center [515, 313] width 433 height 40
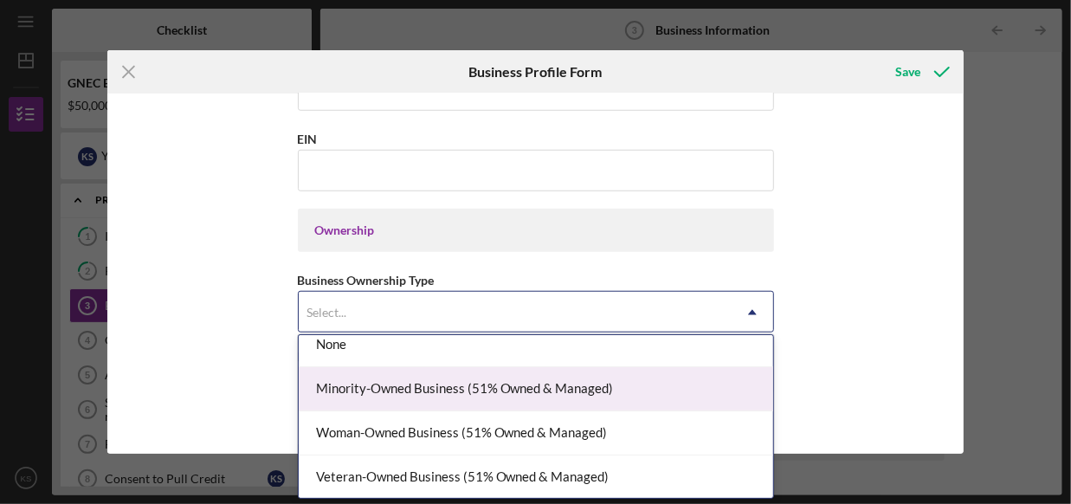
drag, startPoint x: 556, startPoint y: 387, endPoint x: 605, endPoint y: 368, distance: 52.9
click at [557, 387] on div "Minority-Owned Business (51% Owned & Managed)" at bounding box center [536, 389] width 475 height 44
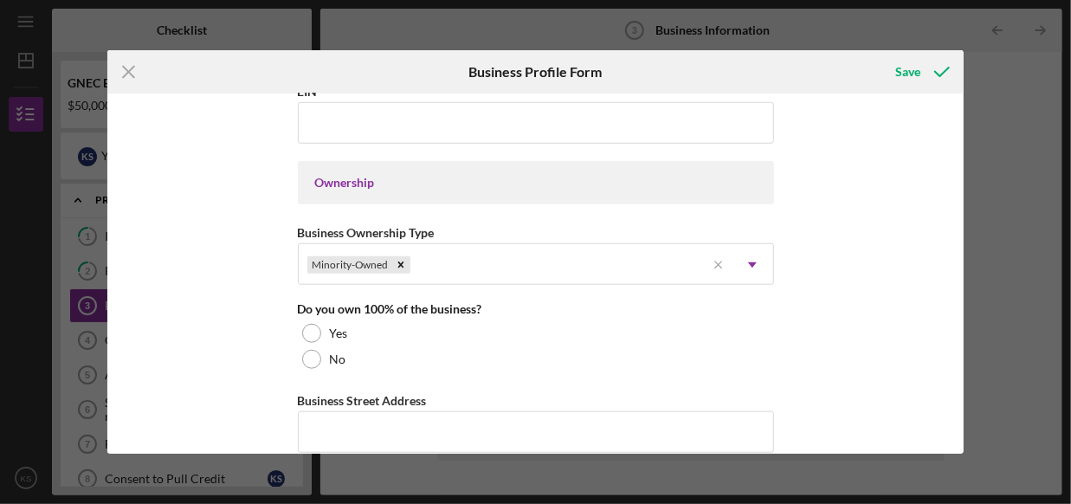
scroll to position [780, 0]
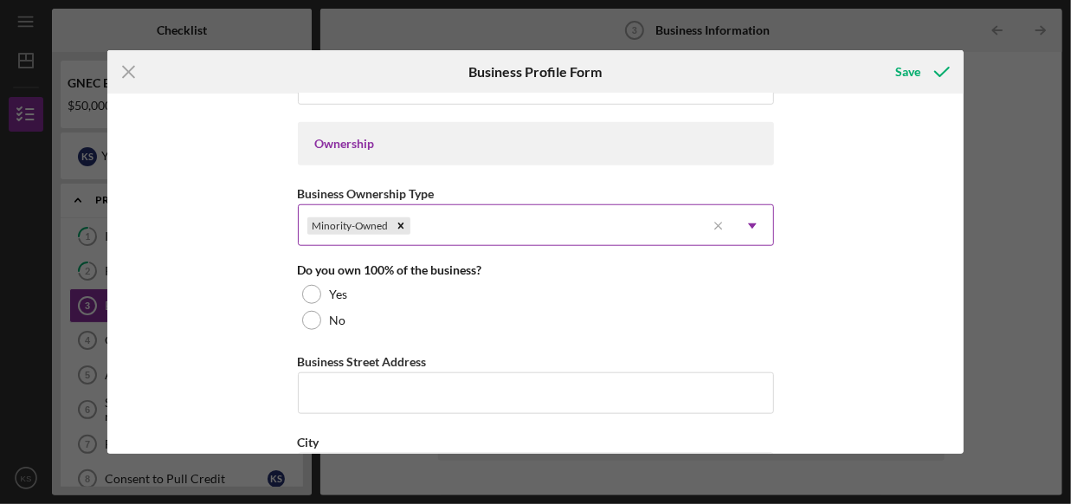
click at [578, 223] on div "Minority-Owned" at bounding box center [502, 226] width 407 height 40
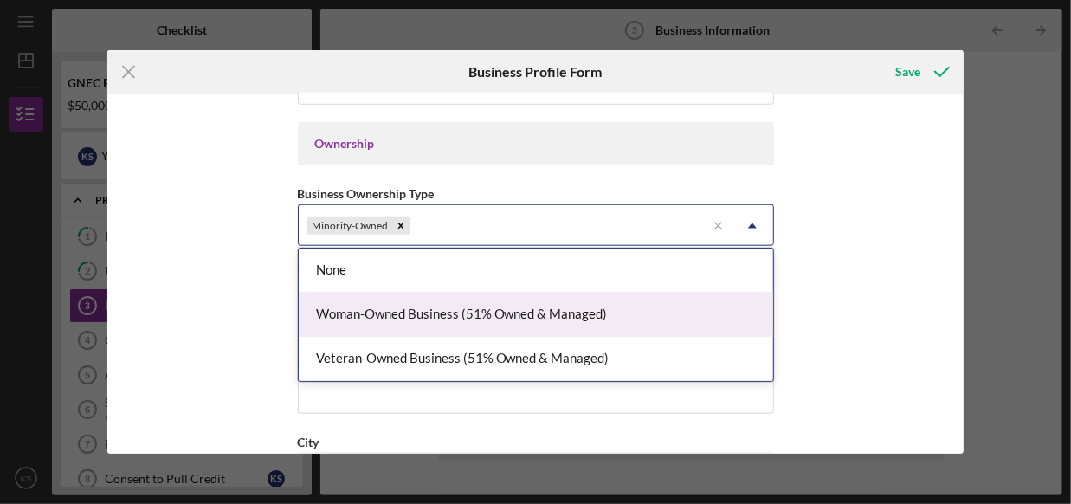
click at [646, 327] on div "Woman-Owned Business (51% Owned & Managed)" at bounding box center [536, 315] width 475 height 44
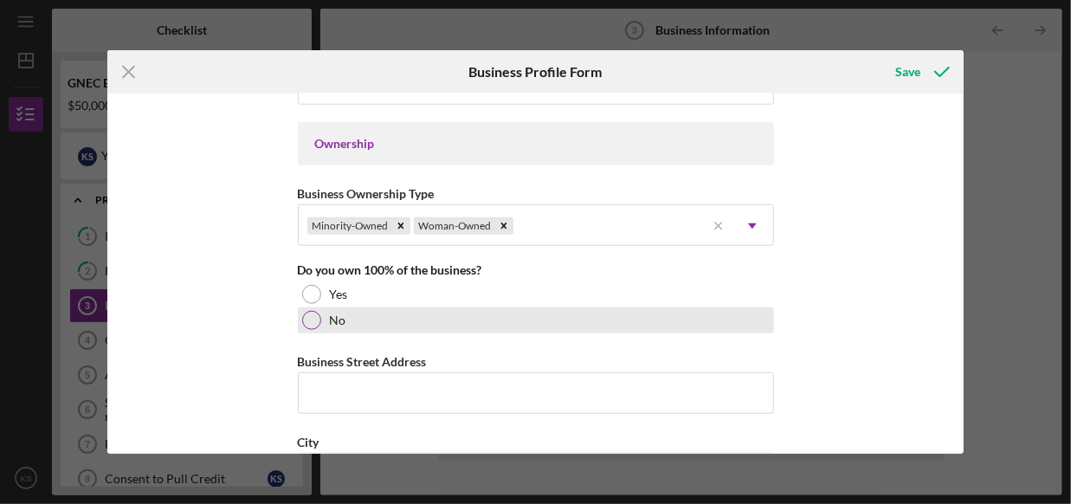
click at [330, 314] on label "No" at bounding box center [338, 321] width 16 height 14
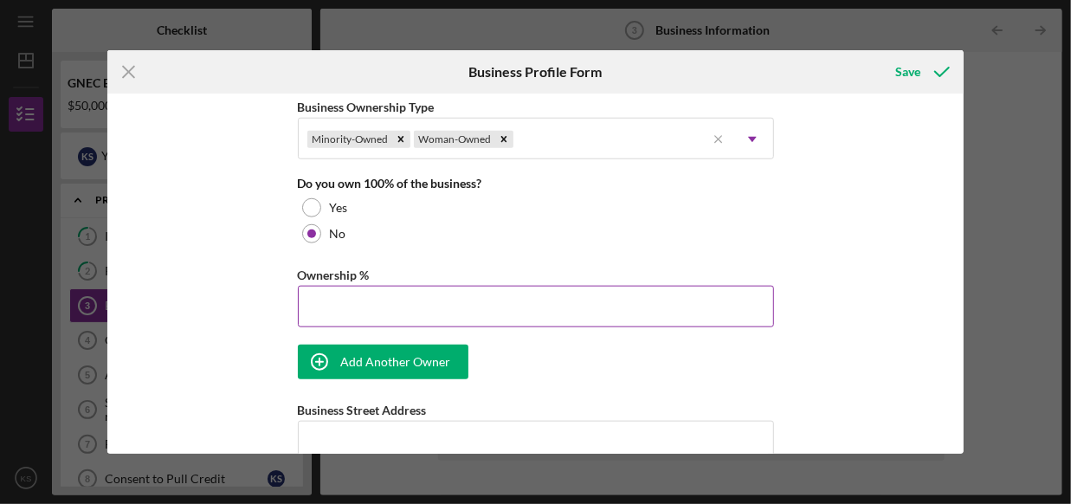
click at [444, 300] on input "Ownership %" at bounding box center [536, 307] width 476 height 42
type input "20.00%"
click at [839, 262] on div "Business Name Maunties [PERSON_NAME] Street Market LLC DBA [PERSON_NAME][GEOGRA…" at bounding box center [535, 274] width 857 height 360
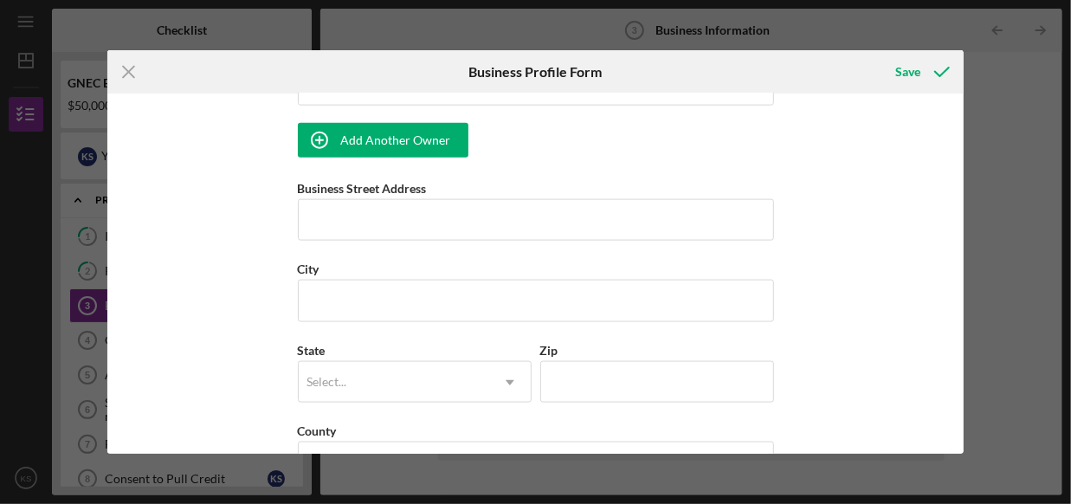
scroll to position [1126, 0]
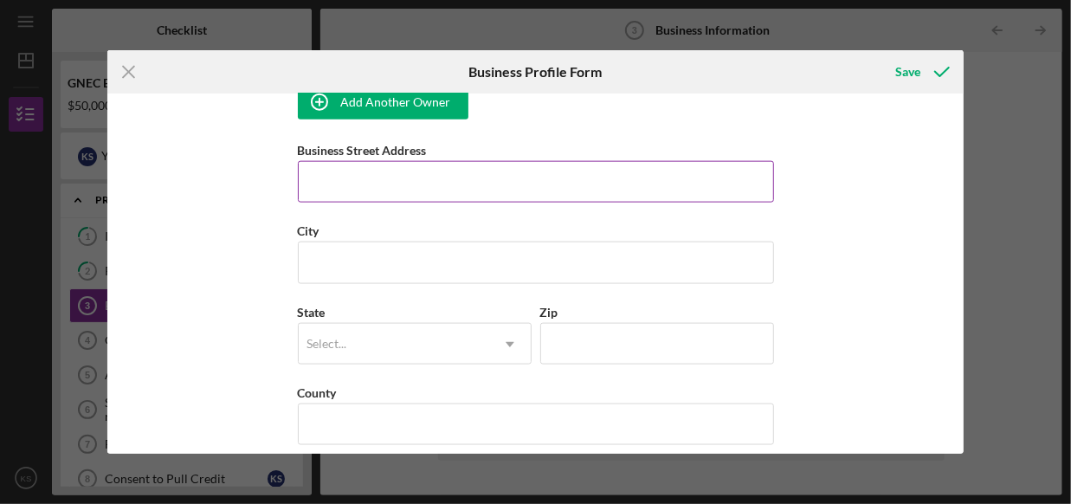
click at [512, 181] on input "Business Street Address" at bounding box center [536, 182] width 476 height 42
type input "[STREET_ADDRESS][PERSON_NAME]"
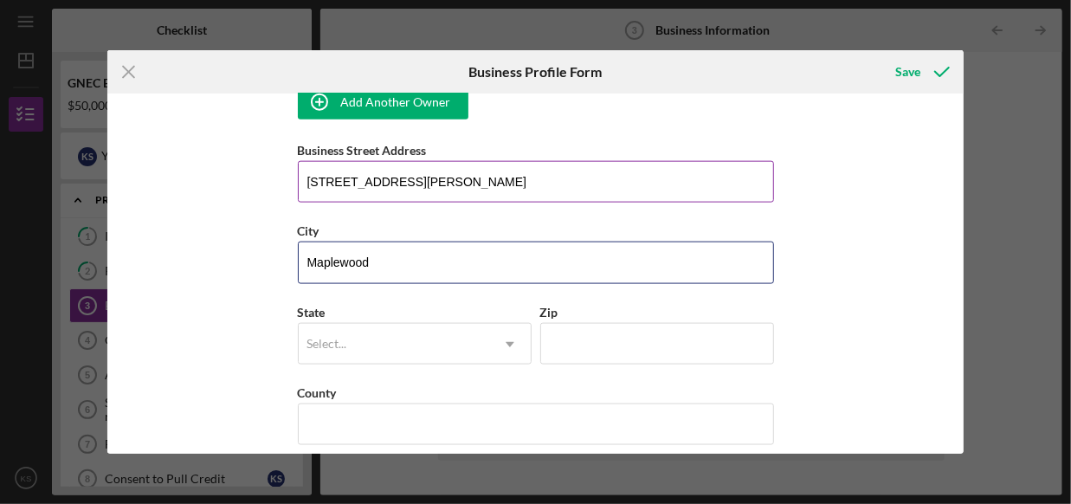
type input "Maplewood"
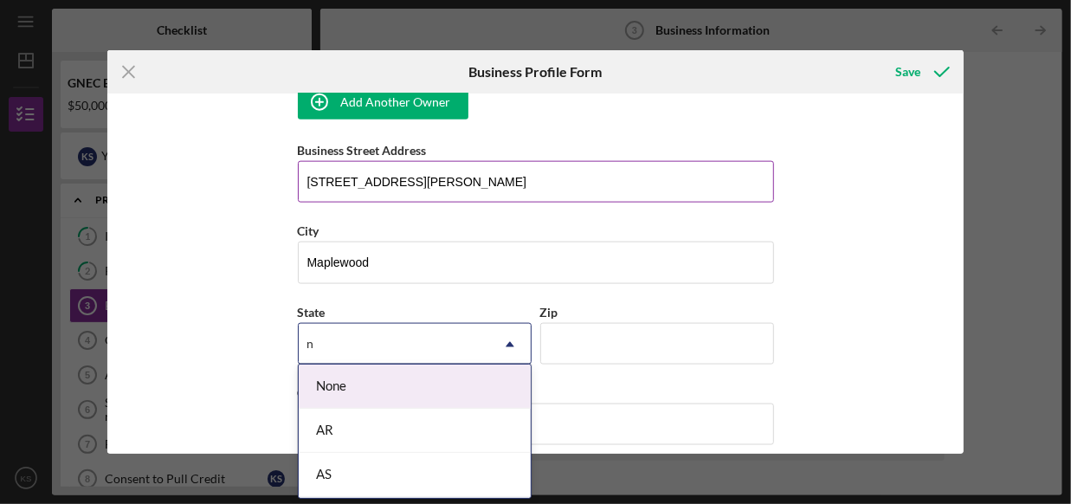
type input "nj"
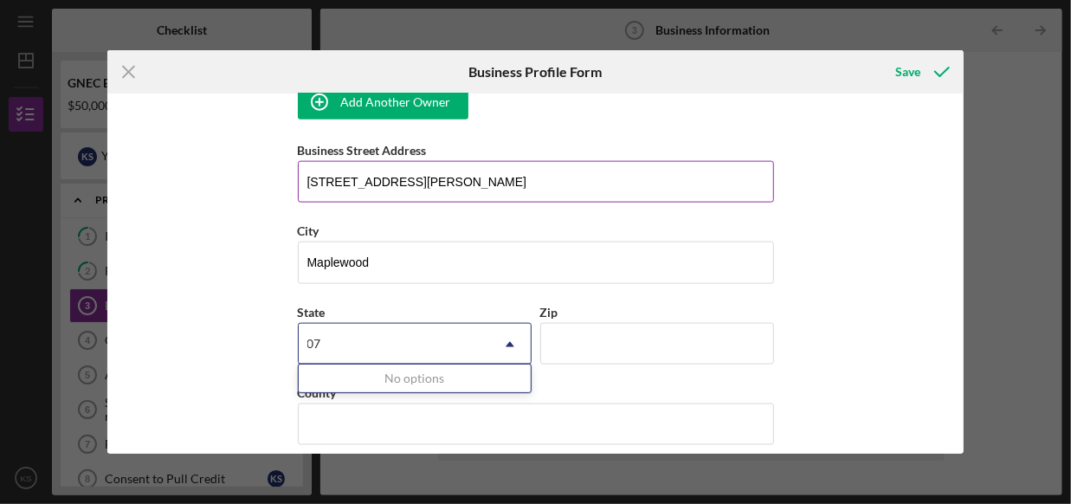
type input "0"
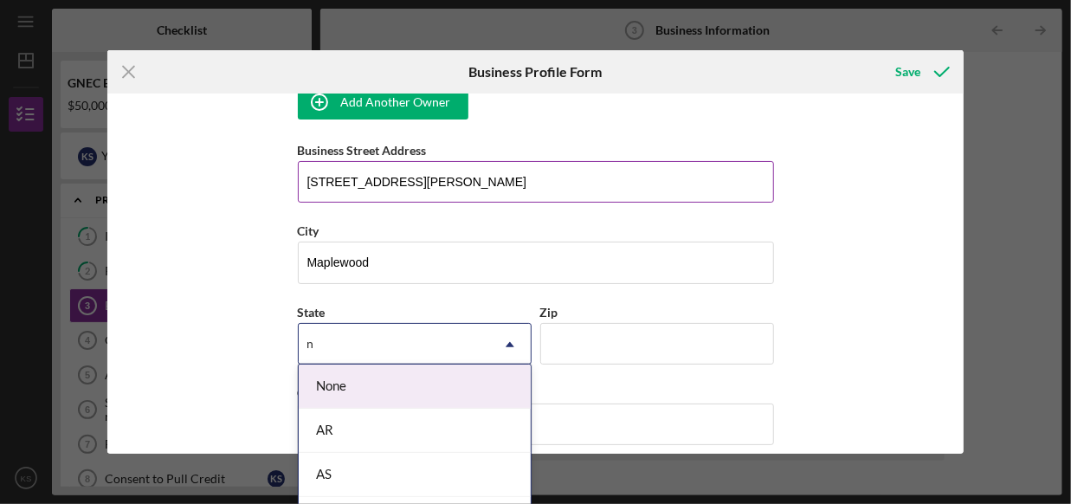
type input "nj"
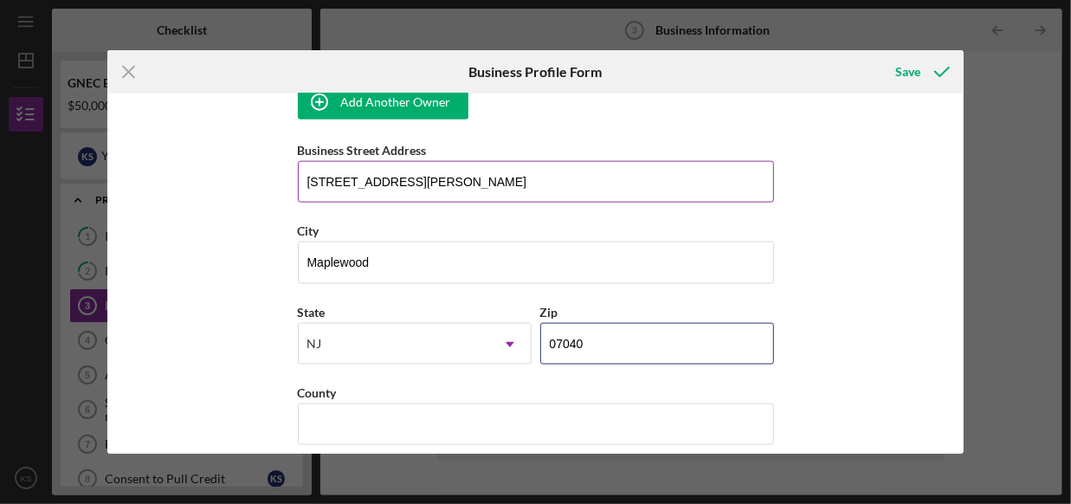
type input "07040"
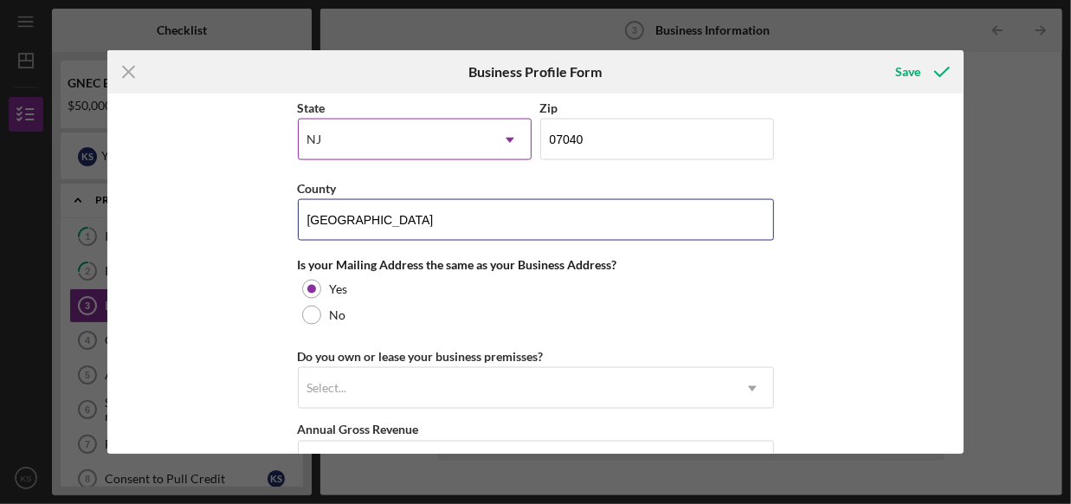
scroll to position [1472, 0]
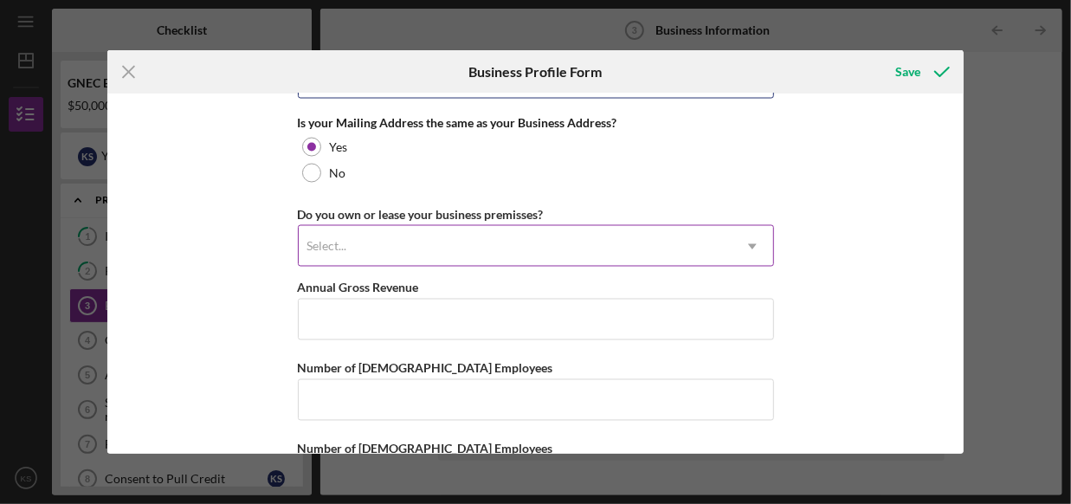
type input "[GEOGRAPHIC_DATA]"
click at [461, 246] on div "Select..." at bounding box center [515, 247] width 433 height 40
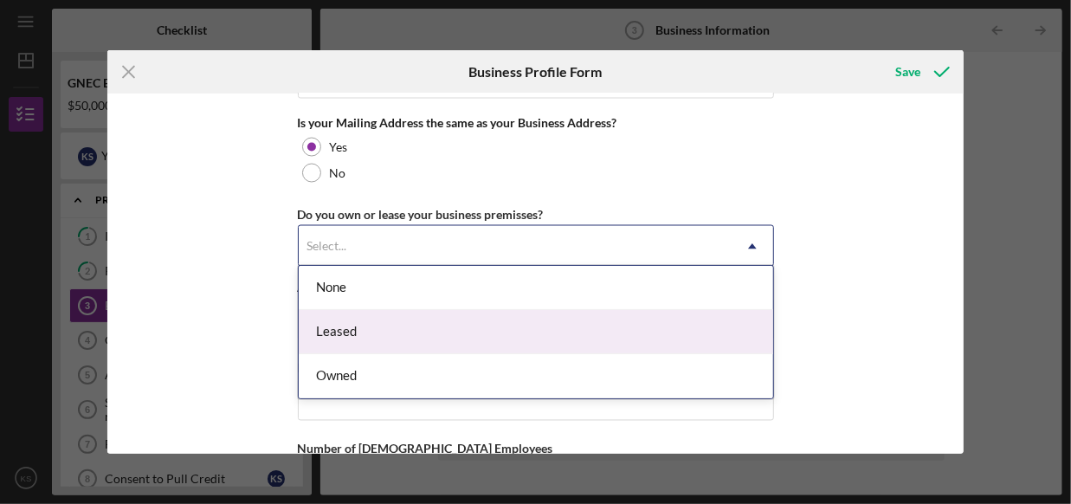
click at [434, 330] on div "Leased" at bounding box center [536, 332] width 475 height 44
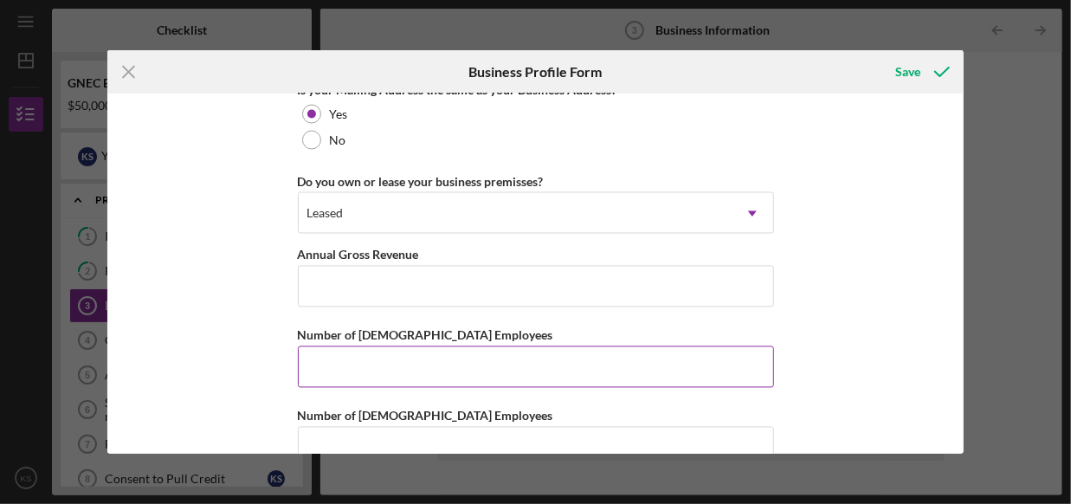
scroll to position [1536, 0]
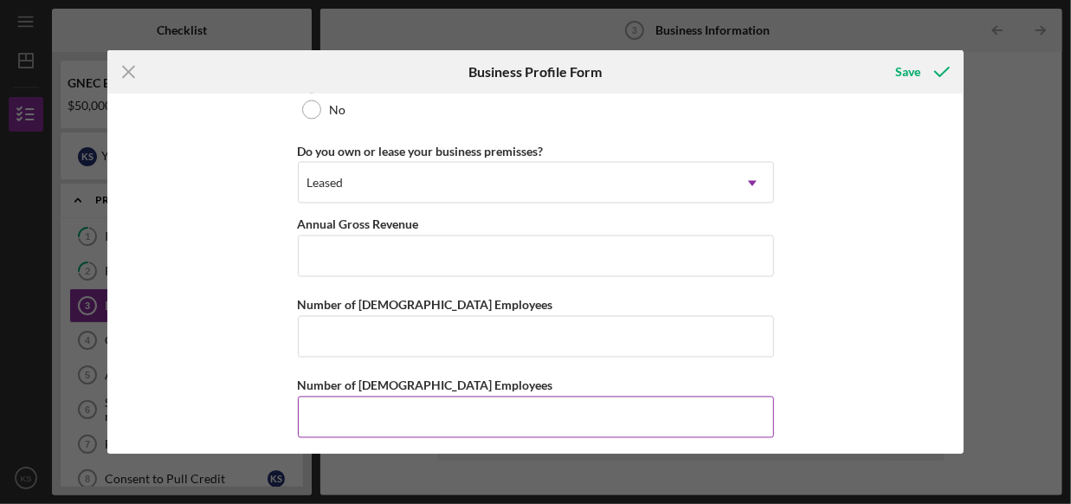
click at [484, 406] on input "Number of [DEMOGRAPHIC_DATA] Employees" at bounding box center [536, 418] width 476 height 42
type input "5"
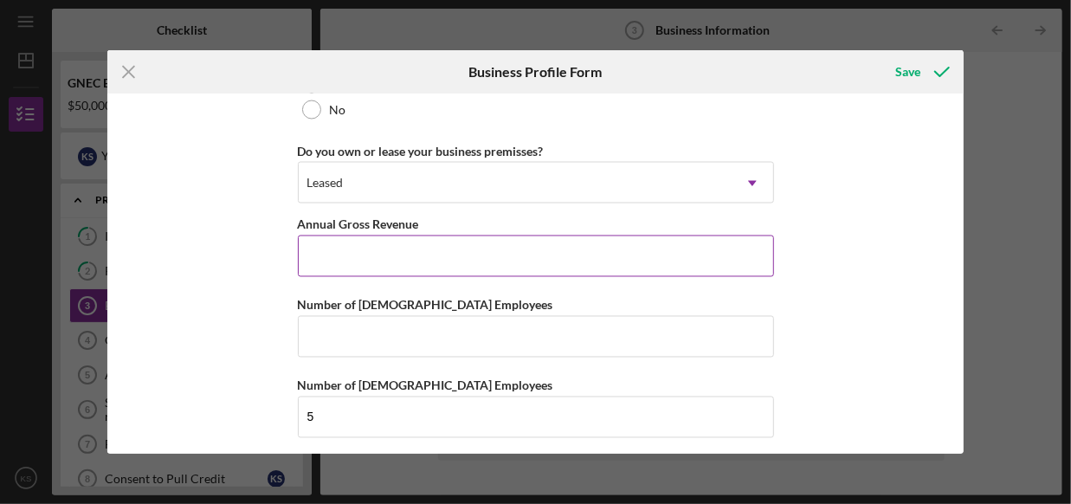
click at [456, 243] on input "Annual Gross Revenue" at bounding box center [536, 257] width 476 height 42
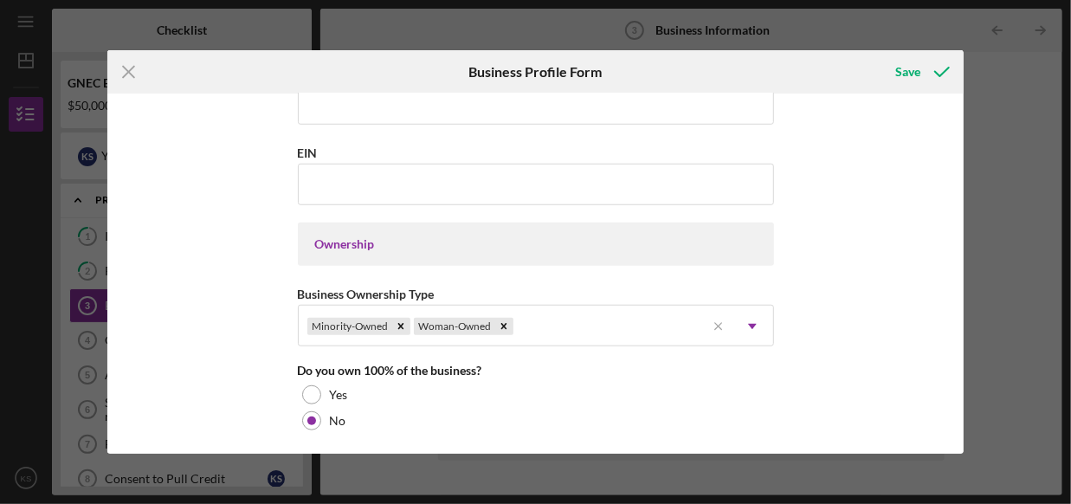
scroll to position [670, 0]
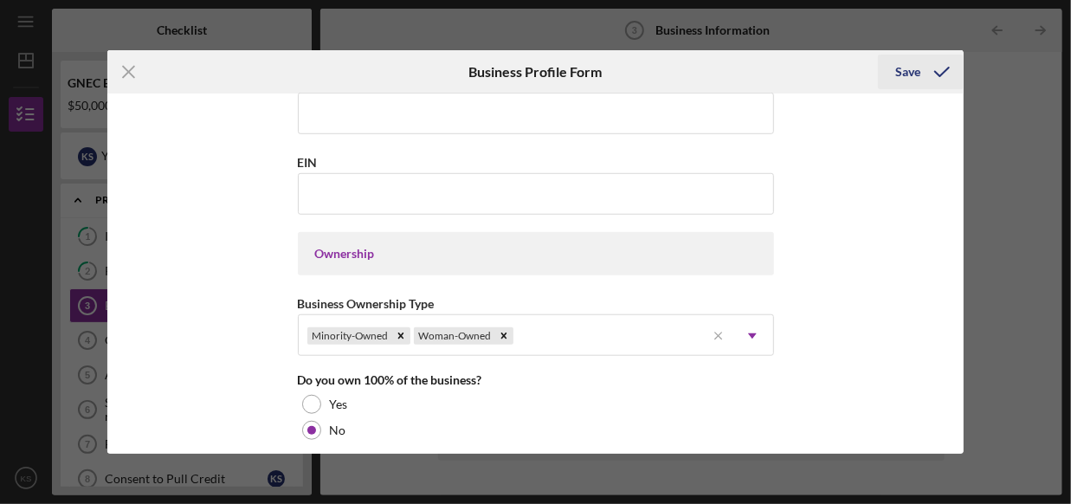
click at [915, 72] on div "Save" at bounding box center [908, 72] width 25 height 35
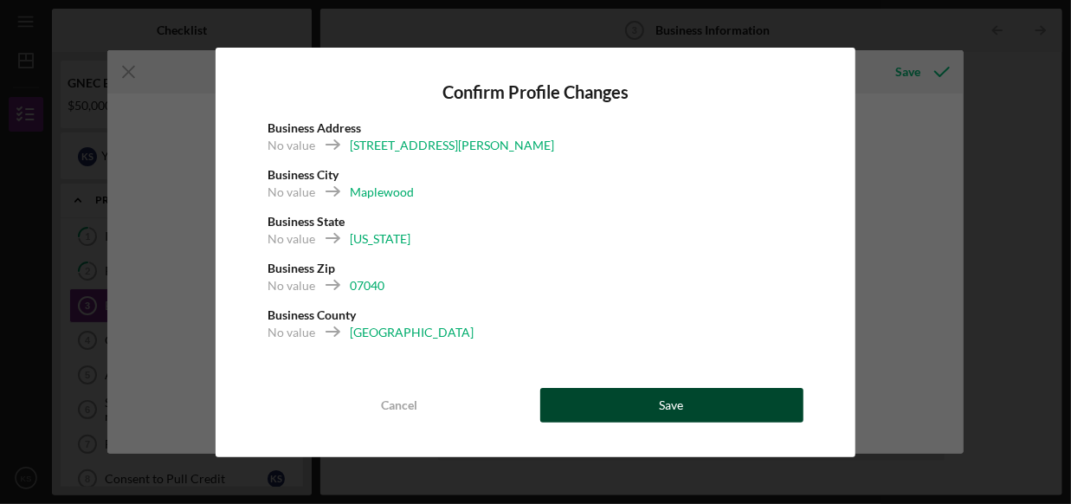
click at [696, 411] on button "Save" at bounding box center [671, 405] width 263 height 35
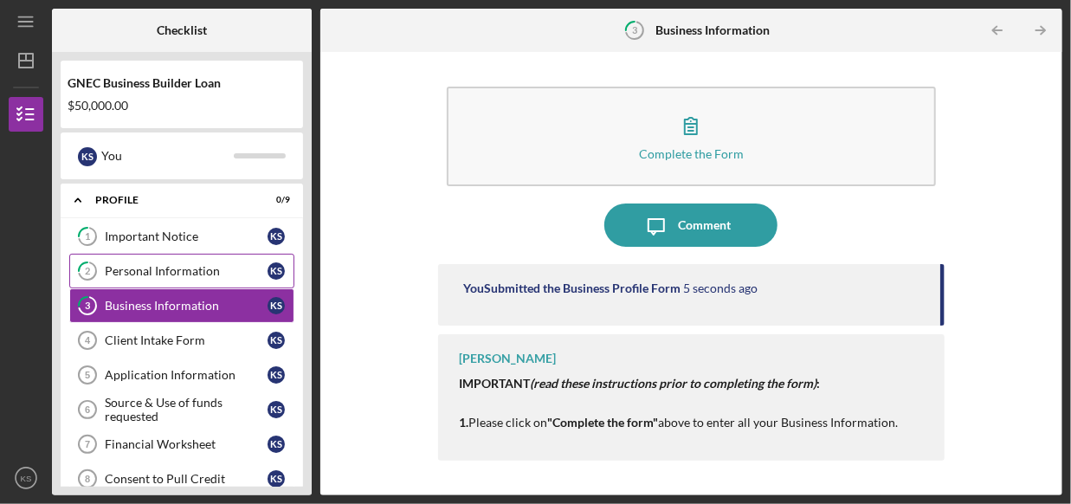
click at [186, 280] on link "2 Personal Information K S" at bounding box center [181, 271] width 225 height 35
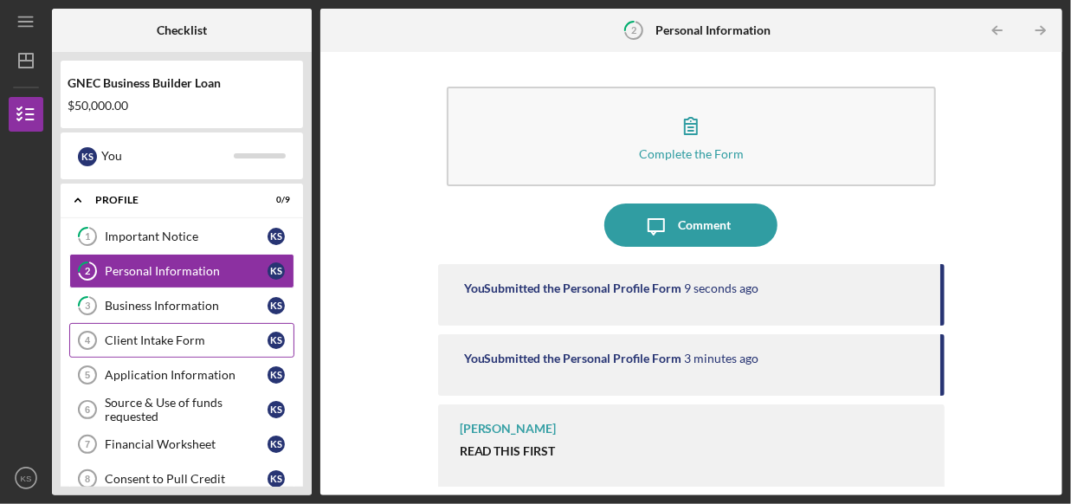
click at [172, 328] on link "Client Intake Form 4 Client Intake Form K S" at bounding box center [181, 340] width 225 height 35
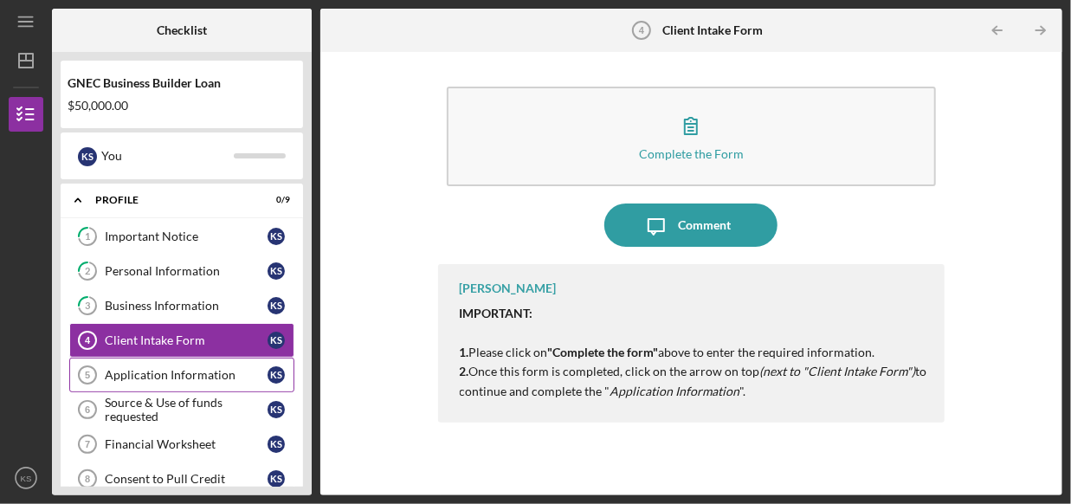
click at [183, 384] on link "Application Information 5 Application Information K S" at bounding box center [181, 375] width 225 height 35
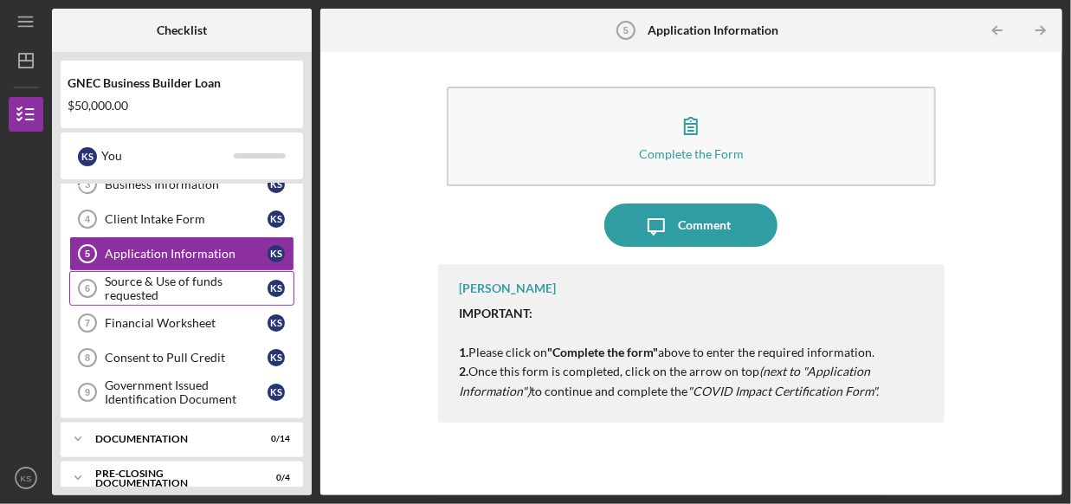
scroll to position [173, 0]
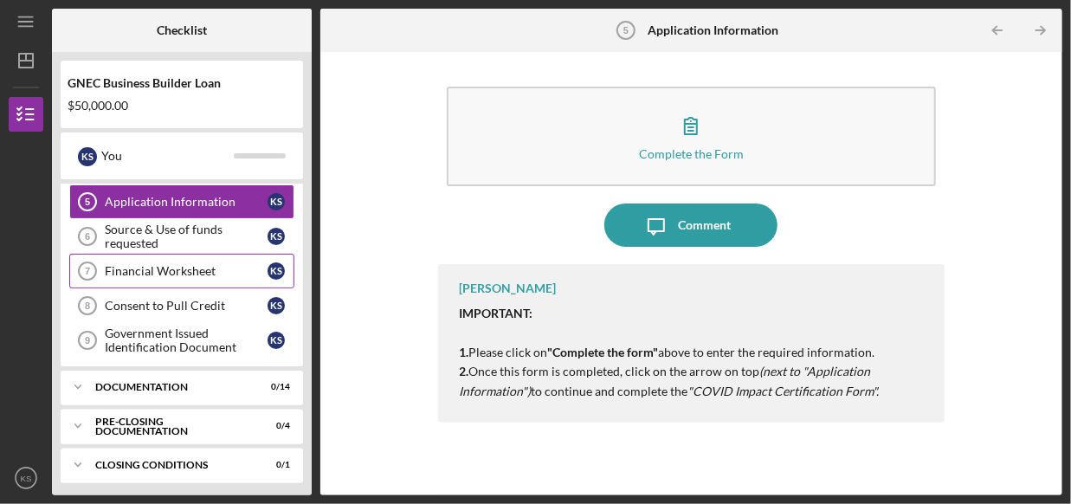
click at [207, 282] on link "Financial Worksheet 7 Financial Worksheet K S" at bounding box center [181, 271] width 225 height 35
